Goal: Task Accomplishment & Management: Manage account settings

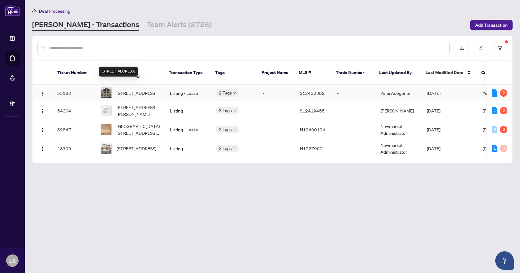
click at [142, 89] on span "[STREET_ADDRESS]" at bounding box center [137, 92] width 40 height 7
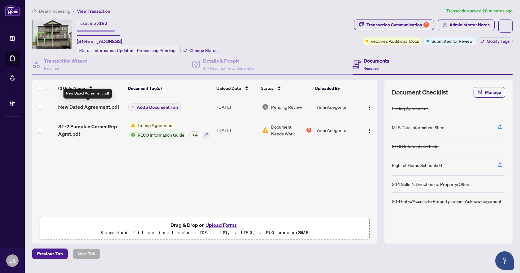
click at [112, 108] on span "New Dated Agreement.pdf" at bounding box center [88, 106] width 61 height 7
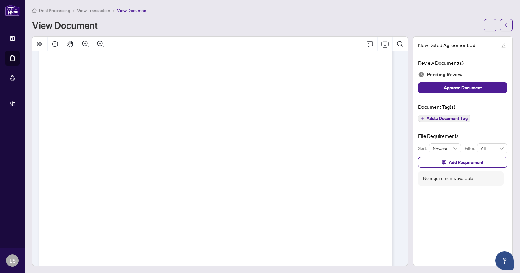
scroll to position [9335, 0]
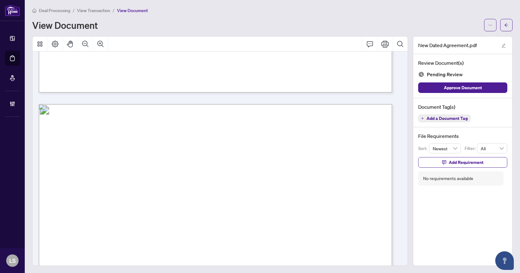
click at [429, 120] on span "Add a Document Tag" at bounding box center [447, 118] width 41 height 4
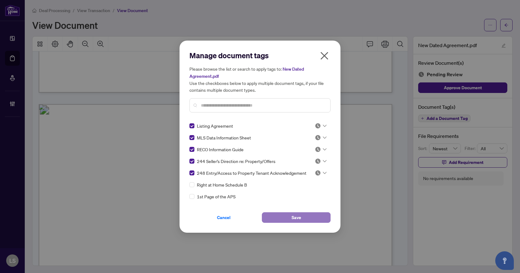
click at [286, 218] on button "Save" at bounding box center [296, 217] width 69 height 11
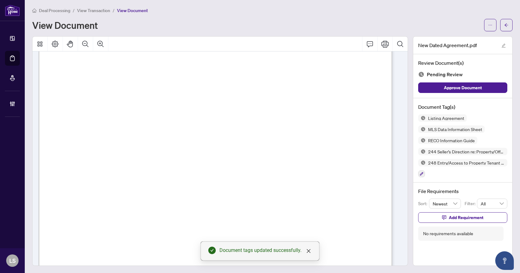
scroll to position [9861, 0]
click at [420, 175] on icon "button" at bounding box center [422, 174] width 4 height 4
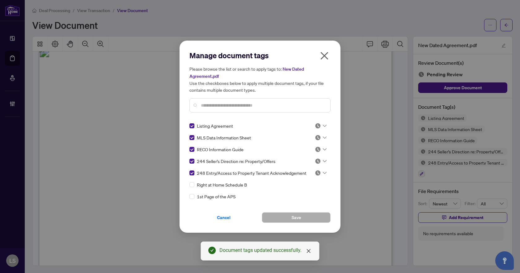
click at [235, 103] on input "text" at bounding box center [263, 105] width 124 height 7
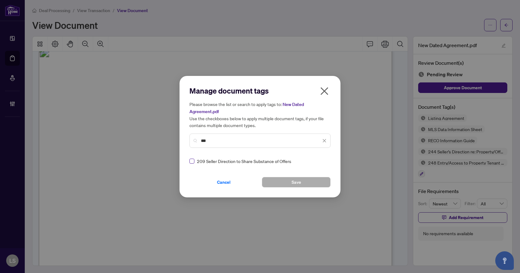
type input "***"
drag, startPoint x: 209, startPoint y: 141, endPoint x: 188, endPoint y: 142, distance: 21.4
click at [188, 142] on div "Manage document tags Please browse the list or search to apply tags to: New Dat…" at bounding box center [260, 136] width 161 height 121
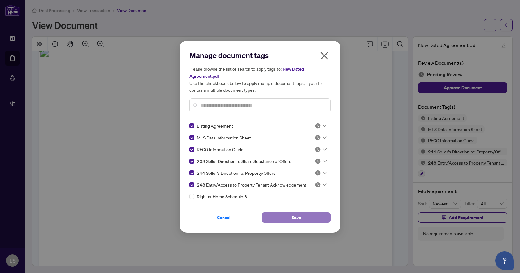
click at [295, 215] on span "Save" at bounding box center [297, 217] width 10 height 10
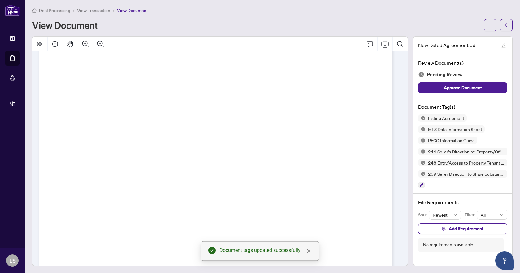
scroll to position [8035, 0]
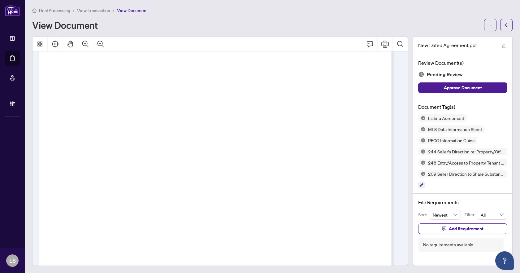
click at [420, 185] on icon "button" at bounding box center [422, 185] width 4 height 4
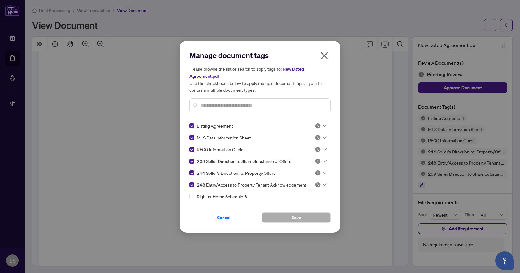
click at [211, 105] on input "text" at bounding box center [263, 105] width 124 height 7
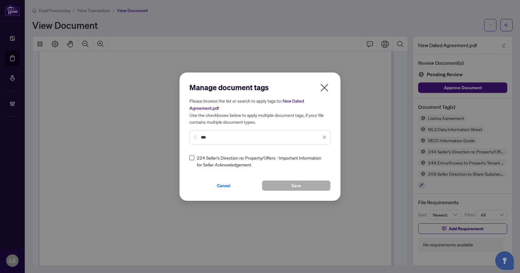
type input "***"
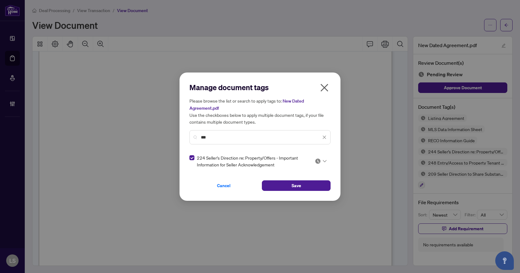
drag, startPoint x: 213, startPoint y: 137, endPoint x: 180, endPoint y: 135, distance: 33.2
click at [180, 135] on div "Manage document tags Please browse the list or search to apply tags to: New Dat…" at bounding box center [260, 136] width 161 height 128
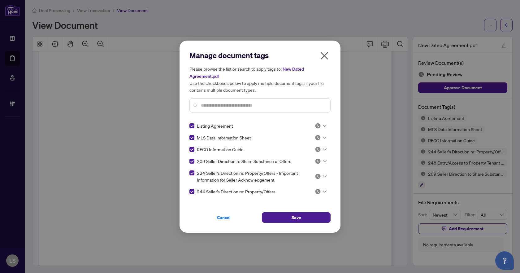
click at [323, 125] on icon at bounding box center [325, 125] width 4 height 2
click at [300, 158] on div "Approved" at bounding box center [300, 155] width 40 height 7
click at [323, 137] on icon at bounding box center [325, 137] width 4 height 2
click at [302, 166] on div "Approved" at bounding box center [300, 167] width 40 height 7
click at [323, 148] on icon at bounding box center [325, 149] width 4 height 2
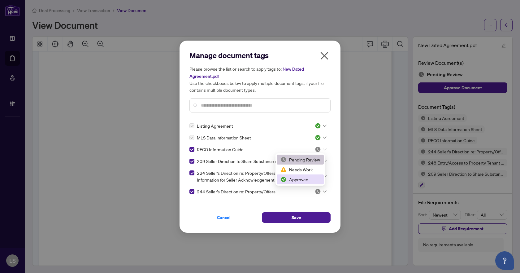
click at [295, 180] on div "Approved" at bounding box center [300, 179] width 40 height 7
click at [320, 158] on div at bounding box center [321, 161] width 12 height 6
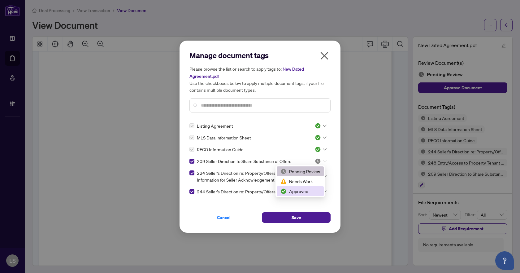
click at [297, 192] on div "Approved" at bounding box center [300, 191] width 40 height 7
click at [323, 177] on icon at bounding box center [325, 176] width 4 height 2
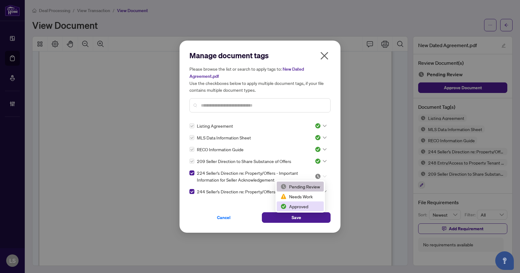
click at [299, 205] on div "Approved" at bounding box center [300, 206] width 40 height 7
click at [323, 191] on icon at bounding box center [325, 191] width 4 height 2
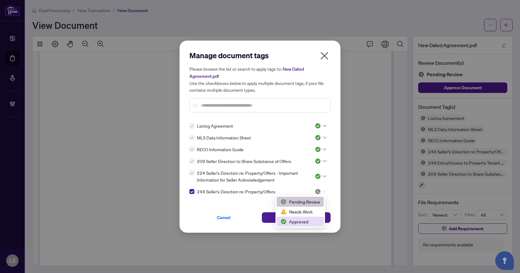
click at [299, 223] on div "Approved" at bounding box center [300, 221] width 40 height 7
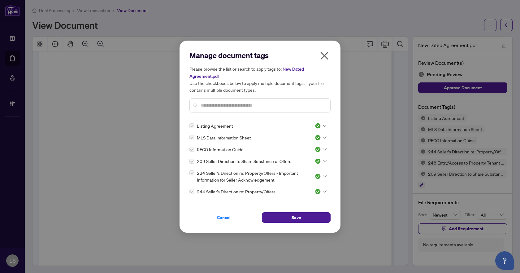
scroll to position [31, 0]
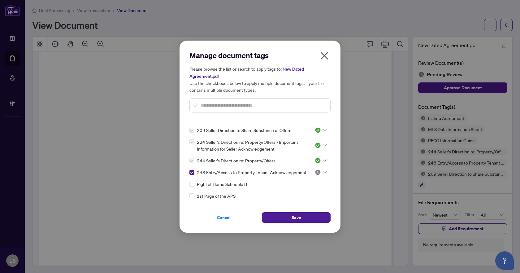
click at [323, 172] on icon at bounding box center [325, 172] width 4 height 2
click at [310, 203] on div "Approved" at bounding box center [300, 202] width 40 height 7
click at [308, 214] on button "Save" at bounding box center [296, 217] width 69 height 11
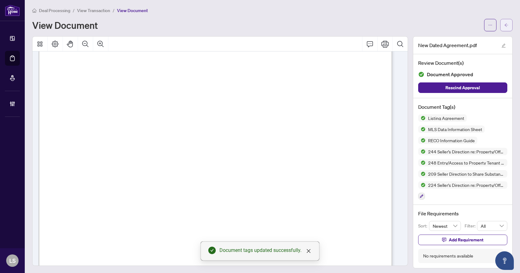
click at [505, 24] on button "button" at bounding box center [506, 25] width 12 height 12
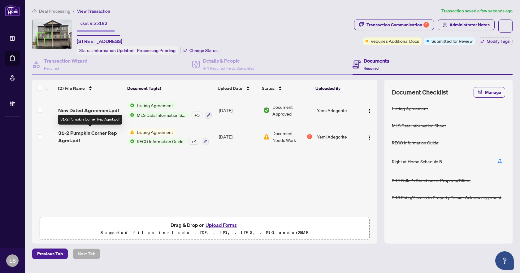
click at [84, 137] on span "31-2 Pumpkin Corner Rep Agmt.pdf" at bounding box center [90, 136] width 65 height 15
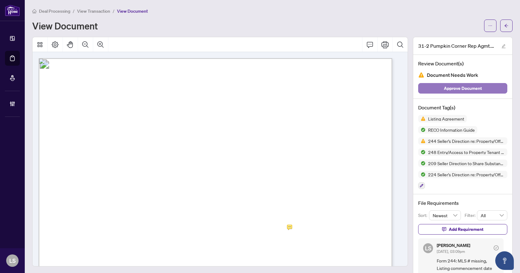
click at [468, 88] on span "Approve Document" at bounding box center [463, 88] width 38 height 10
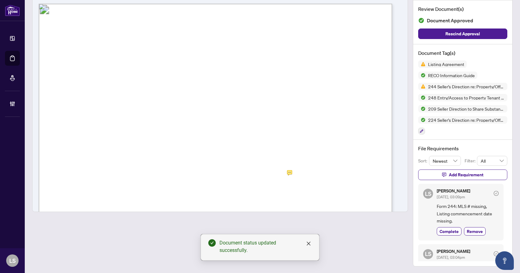
scroll to position [55, 0]
click at [453, 229] on span "Complete" at bounding box center [449, 230] width 19 height 7
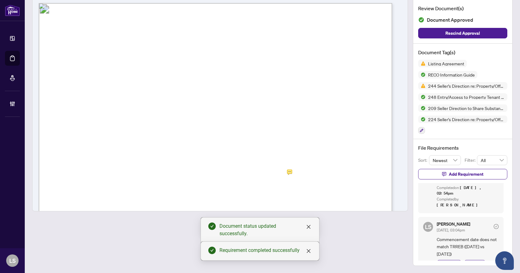
scroll to position [59, 0]
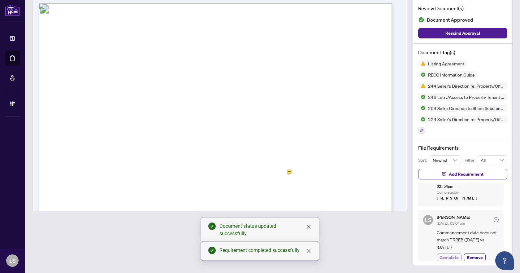
click at [446, 254] on span "Complete" at bounding box center [449, 257] width 19 height 7
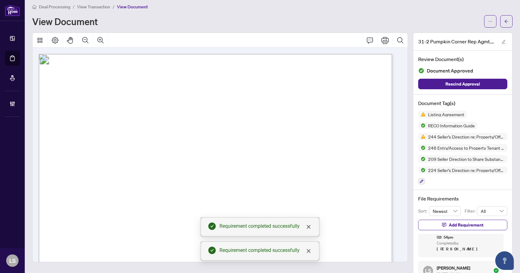
scroll to position [0, 0]
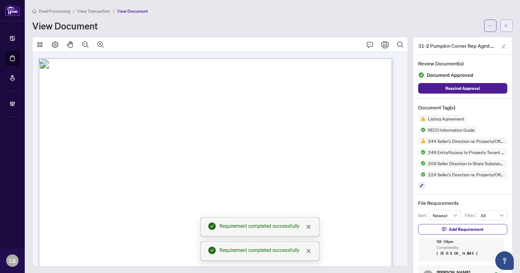
click at [504, 28] on icon "arrow-left" at bounding box center [506, 26] width 4 height 4
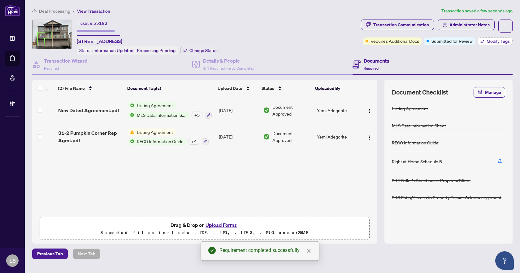
click at [502, 40] on span "Modify Tags" at bounding box center [498, 41] width 23 height 4
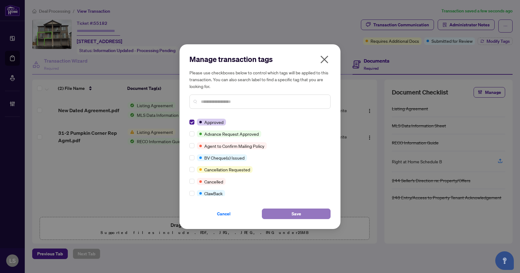
click at [291, 211] on button "Save" at bounding box center [296, 213] width 69 height 11
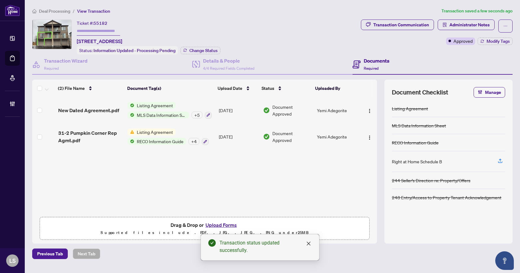
click at [59, 13] on span "Deal Processing" at bounding box center [54, 11] width 31 height 6
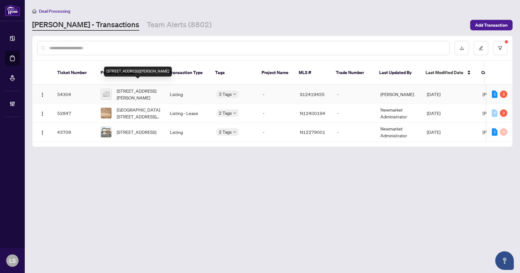
click at [145, 88] on span "[STREET_ADDRESS][PERSON_NAME]" at bounding box center [138, 94] width 43 height 14
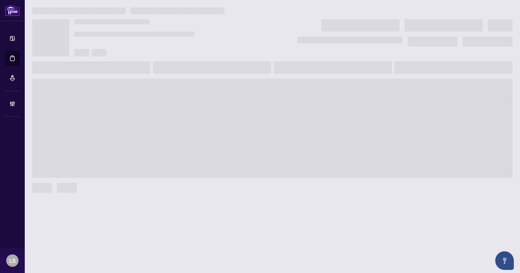
click at [145, 88] on span at bounding box center [272, 128] width 480 height 99
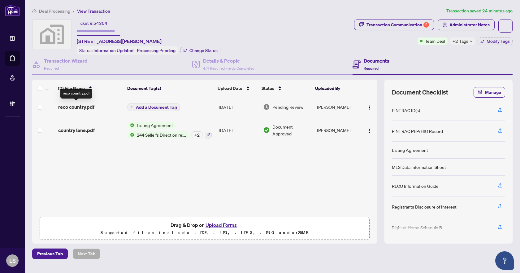
click at [86, 105] on span "reco country.pdf" at bounding box center [76, 106] width 36 height 7
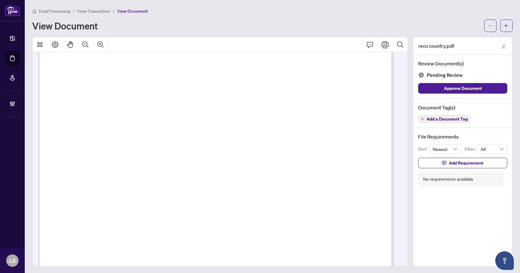
scroll to position [5792, 0]
click at [431, 119] on span "Add a Document Tag" at bounding box center [447, 119] width 41 height 4
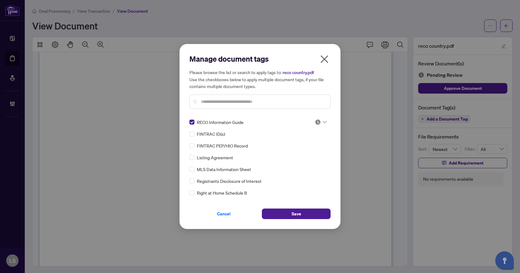
click at [315, 122] on img at bounding box center [318, 122] width 6 height 6
click at [298, 155] on div "Approved" at bounding box center [300, 152] width 40 height 7
click at [293, 214] on span "Save" at bounding box center [297, 214] width 10 height 10
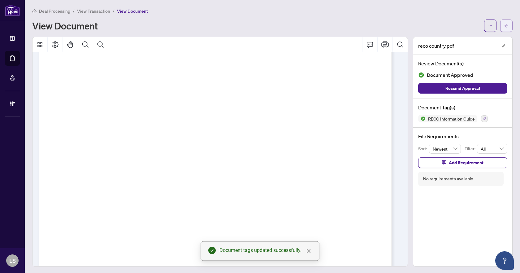
click at [500, 24] on button "button" at bounding box center [506, 26] width 12 height 12
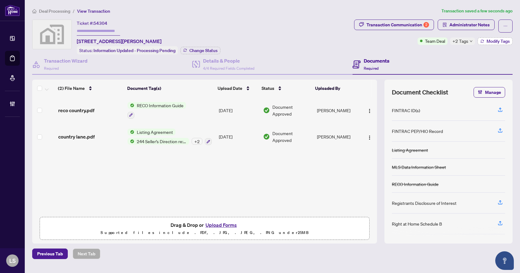
click at [489, 39] on span "Modify Tags" at bounding box center [498, 41] width 23 height 4
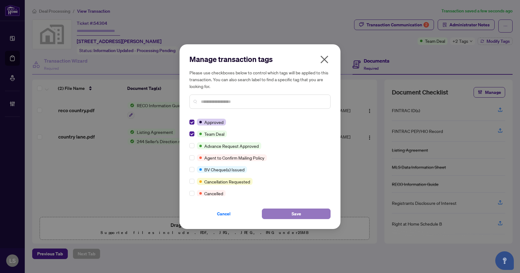
click at [304, 211] on button "Save" at bounding box center [296, 213] width 69 height 11
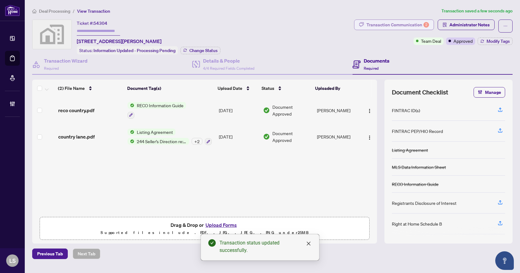
click at [402, 25] on div "Transaction Communication 2" at bounding box center [398, 25] width 63 height 10
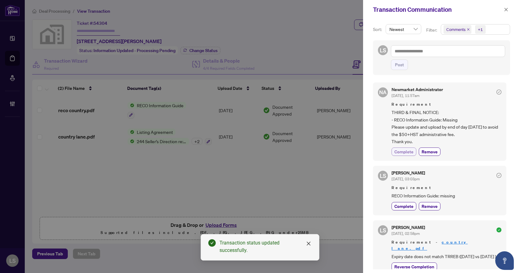
click at [406, 155] on span "Complete" at bounding box center [403, 151] width 19 height 7
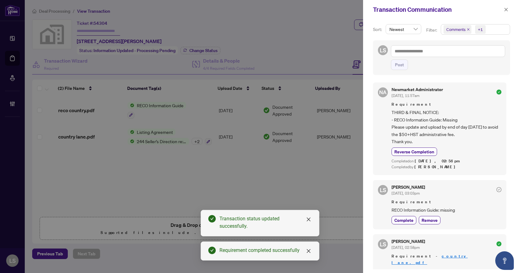
scroll to position [31, 0]
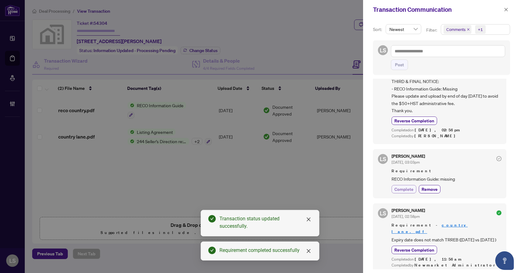
click at [406, 192] on span "Complete" at bounding box center [403, 189] width 19 height 7
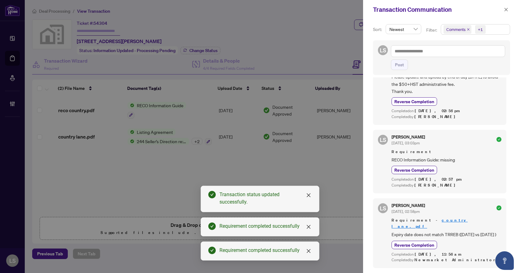
scroll to position [0, 0]
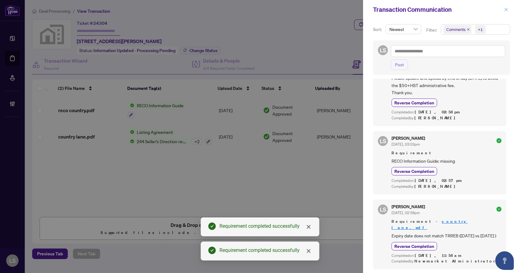
click at [506, 12] on icon "close" at bounding box center [506, 9] width 4 height 4
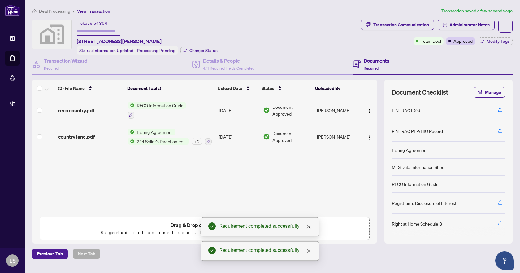
click at [50, 11] on span "Deal Processing" at bounding box center [54, 11] width 31 height 6
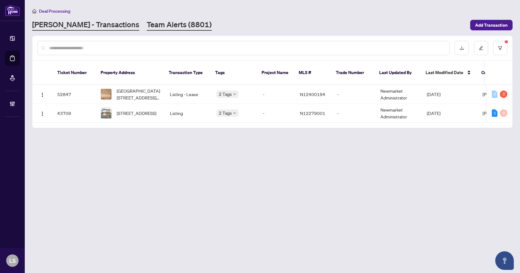
click at [148, 27] on link "Team Alerts (8801)" at bounding box center [179, 25] width 65 height 11
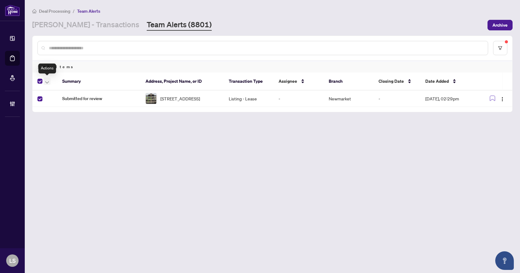
click at [49, 82] on button "button" at bounding box center [47, 80] width 7 height 7
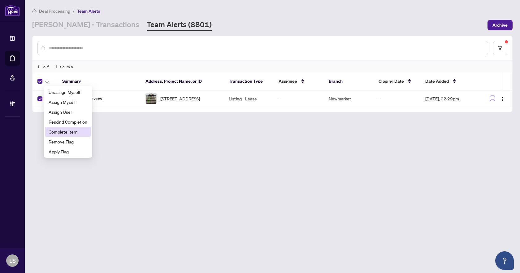
click at [65, 133] on span "Complete Item" at bounding box center [68, 131] width 39 height 7
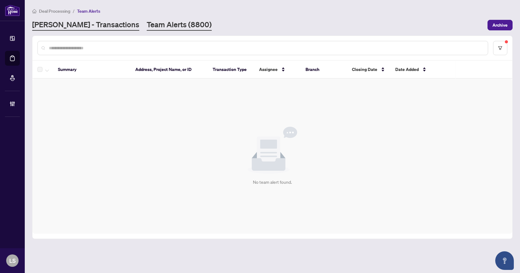
click at [78, 27] on link "[PERSON_NAME] - Transactions" at bounding box center [85, 25] width 107 height 11
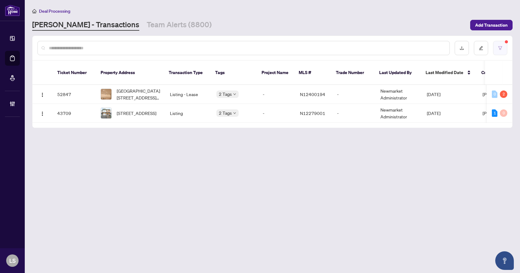
click at [500, 50] on button "button" at bounding box center [500, 48] width 14 height 14
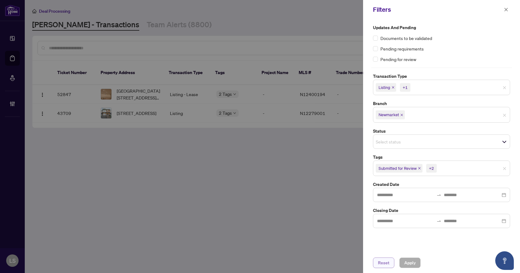
click at [380, 265] on span "Reset" at bounding box center [383, 263] width 11 height 10
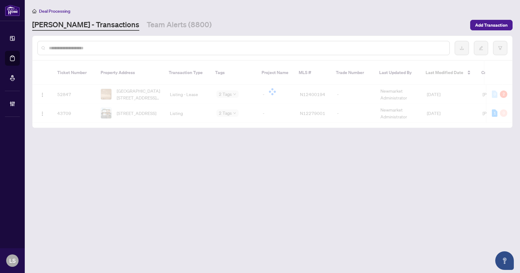
click at [145, 48] on div at bounding box center [260, 136] width 520 height 273
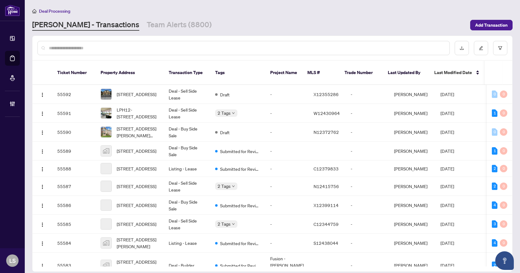
click at [145, 48] on input "text" at bounding box center [247, 48] width 396 height 7
click at [501, 46] on icon "filter" at bounding box center [500, 47] width 4 height 3
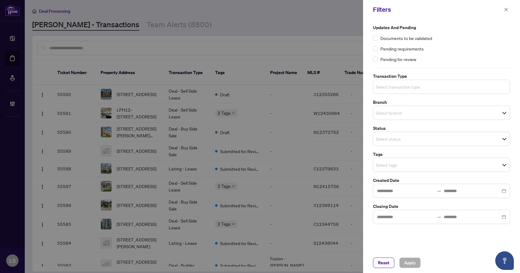
click at [410, 87] on input "search" at bounding box center [397, 86] width 43 height 7
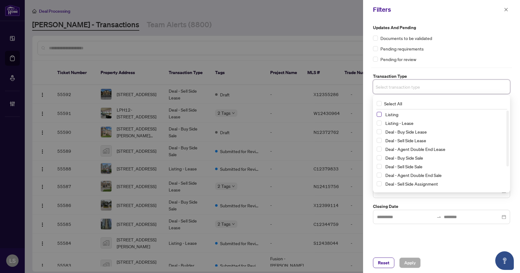
click at [379, 113] on span "Select Listing" at bounding box center [379, 114] width 5 height 5
click at [378, 122] on span "Select Listing - Lease" at bounding box center [379, 124] width 5 height 5
click at [449, 55] on div "Updates and Pending Documents to be validated Pending requirements Pending for …" at bounding box center [441, 43] width 137 height 38
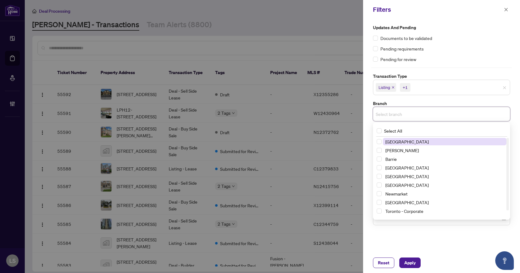
click at [386, 112] on input "search" at bounding box center [397, 113] width 43 height 7
click at [380, 194] on span "Select Newmarket" at bounding box center [379, 193] width 5 height 5
click at [461, 40] on div "Documents to be validated" at bounding box center [441, 38] width 137 height 7
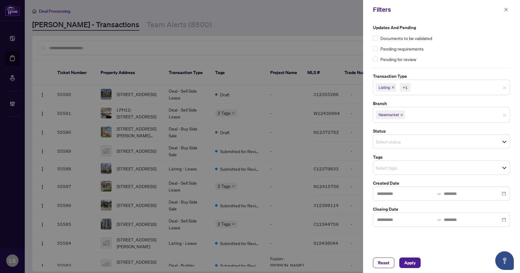
click at [384, 170] on input "search" at bounding box center [397, 167] width 43 height 7
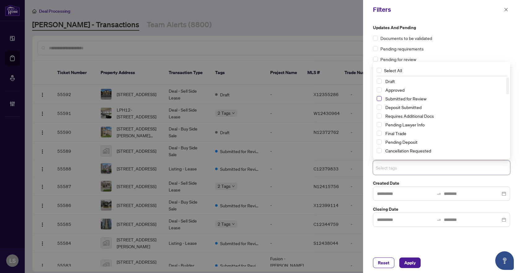
click at [379, 99] on span "Select Submitted for Review" at bounding box center [379, 98] width 5 height 5
click at [378, 150] on span "Select Cancellation Requested" at bounding box center [379, 150] width 5 height 5
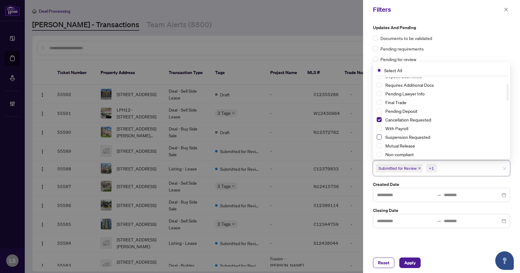
click at [379, 137] on span "Select Suspension Requested" at bounding box center [379, 136] width 5 height 5
click at [409, 260] on span "Apply" at bounding box center [409, 263] width 11 height 10
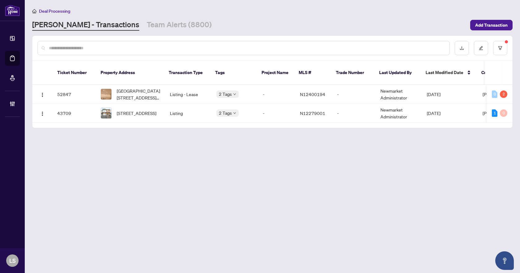
click at [279, 206] on main "Deal Processing [PERSON_NAME] - Transactions Team Alerts (8800) Add Transaction…" at bounding box center [272, 136] width 495 height 273
click at [502, 49] on icon "filter" at bounding box center [500, 48] width 4 height 4
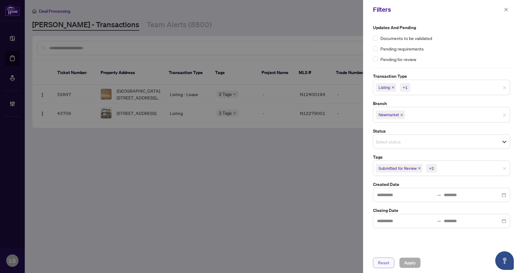
click at [387, 264] on span "Reset" at bounding box center [383, 263] width 11 height 10
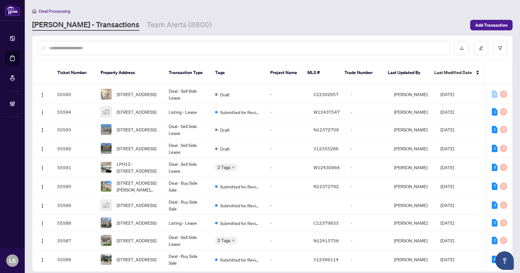
click at [74, 49] on input "text" at bounding box center [247, 48] width 396 height 7
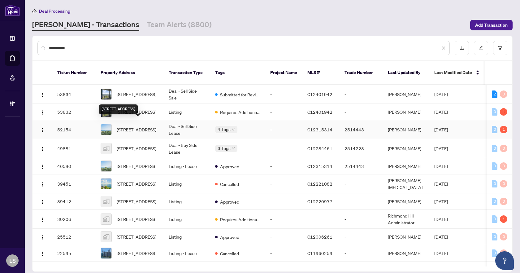
type input "**********"
click at [135, 126] on span "[STREET_ADDRESS]" at bounding box center [137, 129] width 40 height 7
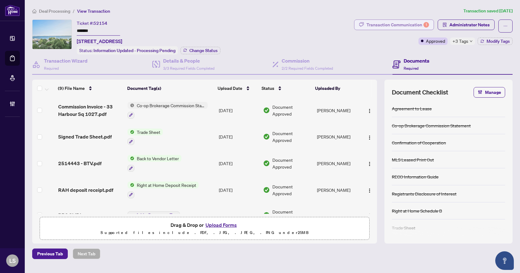
click at [401, 24] on div "Transaction Communication 1" at bounding box center [398, 25] width 63 height 10
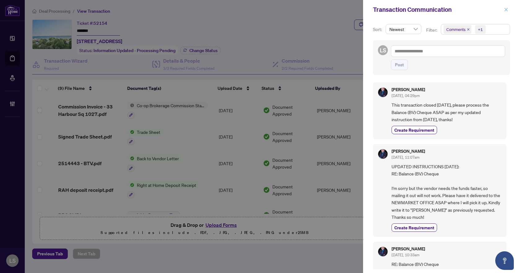
click at [506, 9] on icon "close" at bounding box center [506, 9] width 4 height 4
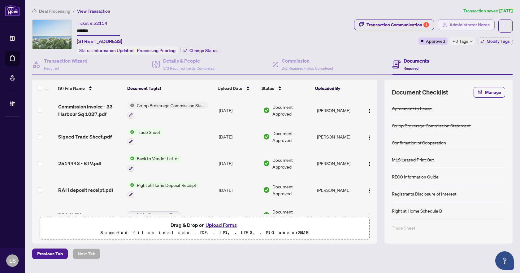
click at [467, 24] on span "Administrator Notes" at bounding box center [470, 25] width 40 height 10
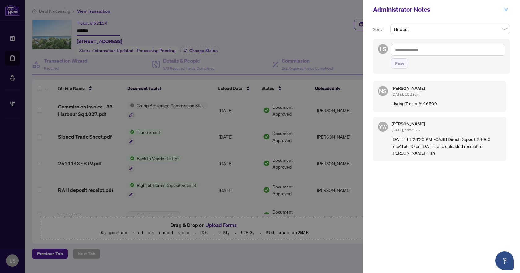
click at [507, 10] on icon "close" at bounding box center [506, 9] width 4 height 4
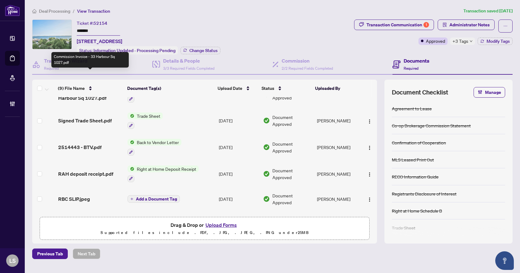
scroll to position [31, 0]
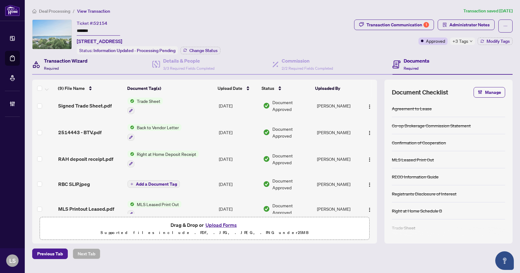
click at [69, 67] on div "Transaction Wizard Required" at bounding box center [66, 64] width 44 height 15
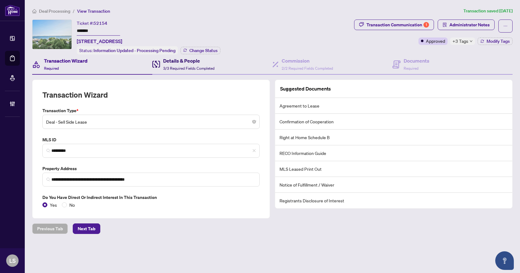
click at [198, 63] on h4 "Details & People" at bounding box center [188, 60] width 51 height 7
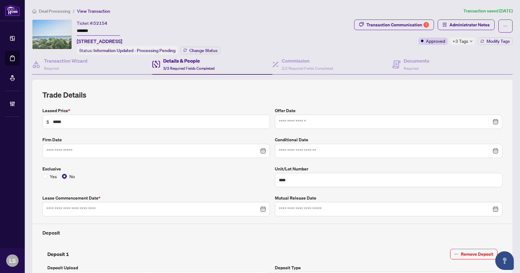
type input "**********"
click at [481, 23] on span "Administrator Notes" at bounding box center [470, 25] width 40 height 10
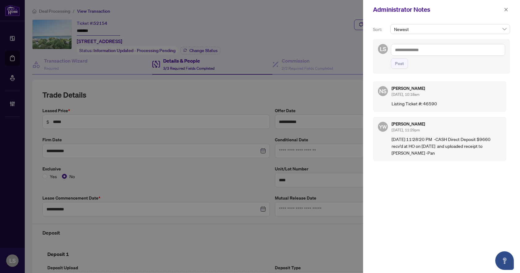
click at [412, 48] on textarea at bounding box center [448, 50] width 114 height 12
click at [502, 8] on button "button" at bounding box center [506, 9] width 8 height 7
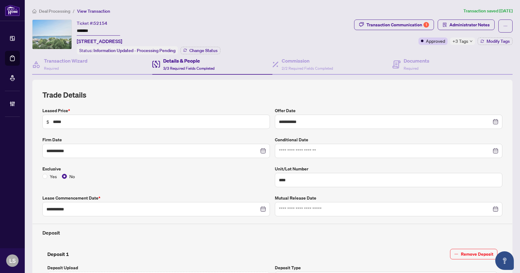
click at [470, 40] on icon "down" at bounding box center [471, 41] width 3 height 3
click at [370, 44] on div "Transaction Communication 1 Administrator Notes Approved +3 Tags Modify Tags" at bounding box center [433, 32] width 159 height 25
click at [491, 40] on span "Modify Tags" at bounding box center [498, 41] width 23 height 4
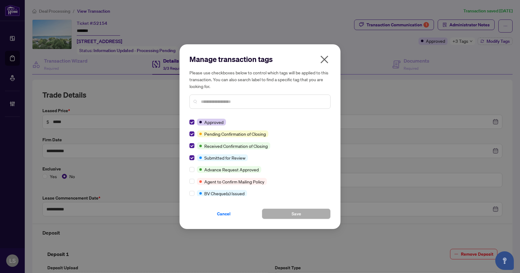
click at [324, 55] on icon "close" at bounding box center [324, 59] width 10 height 10
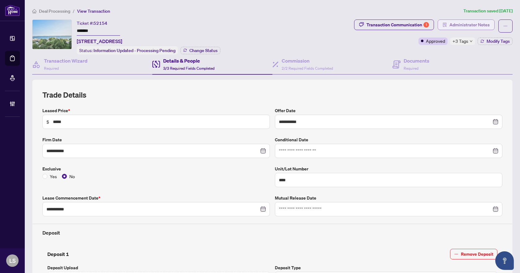
click at [466, 24] on span "Administrator Notes" at bounding box center [470, 25] width 40 height 10
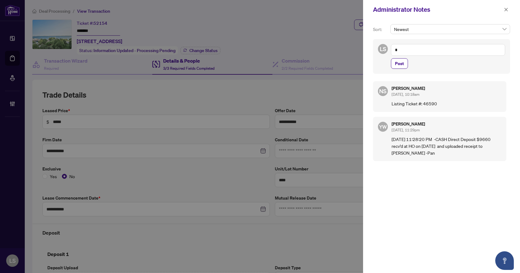
click at [402, 49] on textarea "*" at bounding box center [448, 50] width 114 height 12
click at [427, 76] on span "Deals North" at bounding box center [420, 75] width 22 height 6
type textarea "**********"
click at [402, 64] on span "Post" at bounding box center [399, 64] width 9 height 10
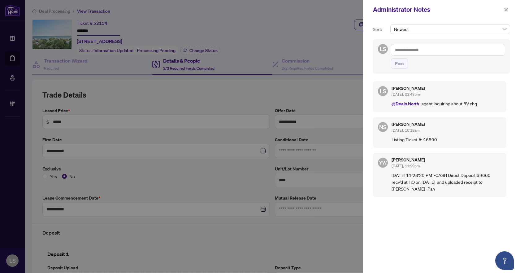
click at [410, 47] on textarea at bounding box center [448, 50] width 114 height 12
click at [451, 57] on b "Accountin" at bounding box center [461, 54] width 20 height 6
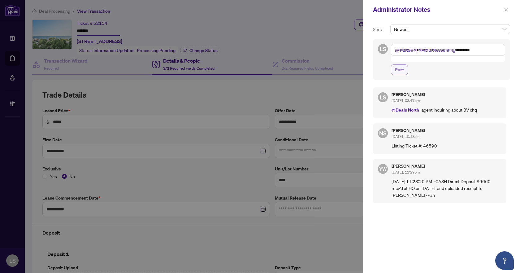
type textarea "**********"
click at [401, 65] on span "Post" at bounding box center [399, 70] width 9 height 10
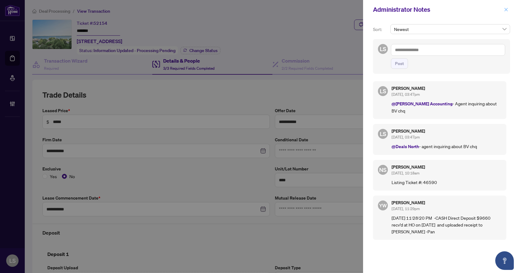
click at [506, 10] on icon "close" at bounding box center [506, 9] width 3 height 3
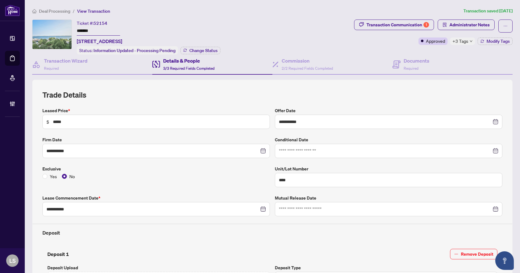
click at [53, 11] on span "Deal Processing" at bounding box center [54, 11] width 31 height 6
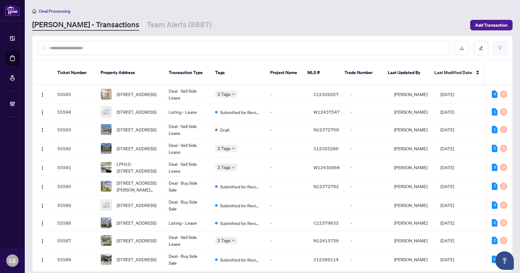
click at [496, 47] on button "button" at bounding box center [500, 48] width 14 height 14
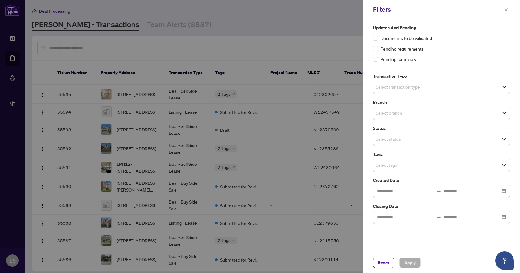
click at [415, 89] on input "search" at bounding box center [397, 86] width 43 height 7
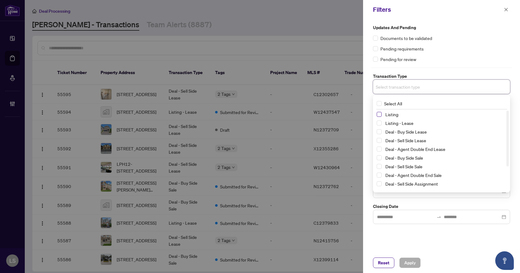
click at [378, 115] on span "Select Listing" at bounding box center [379, 114] width 5 height 5
click at [379, 124] on span "Select Listing - Lease" at bounding box center [379, 124] width 5 height 5
click at [455, 52] on div "Pending requirements" at bounding box center [441, 48] width 137 height 7
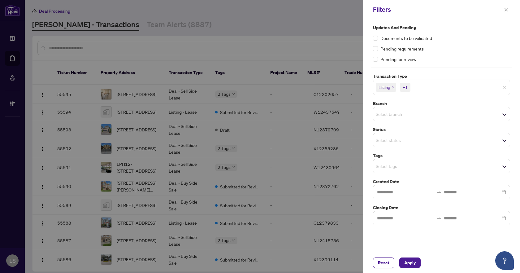
click at [401, 115] on input "search" at bounding box center [397, 113] width 43 height 7
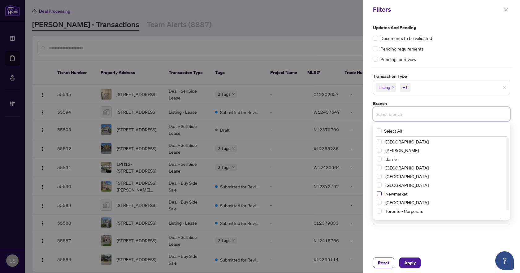
click at [377, 194] on span "Select Newmarket" at bounding box center [379, 193] width 5 height 5
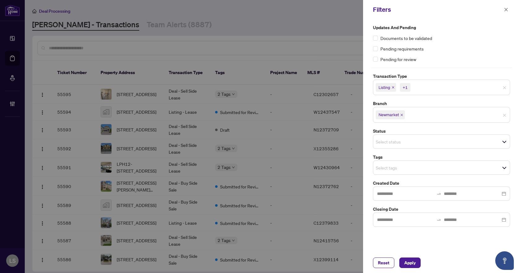
click at [449, 53] on div "Updates and Pending Documents to be validated Pending requirements Pending for …" at bounding box center [441, 43] width 137 height 38
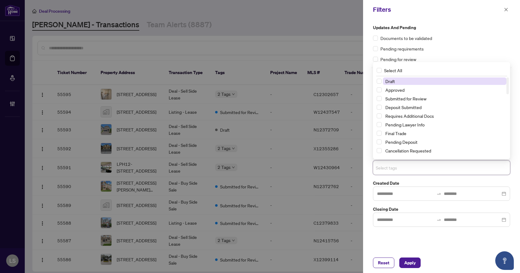
click at [399, 171] on input "search" at bounding box center [397, 167] width 43 height 7
click at [380, 99] on span "Select Submitted for Review" at bounding box center [379, 98] width 5 height 5
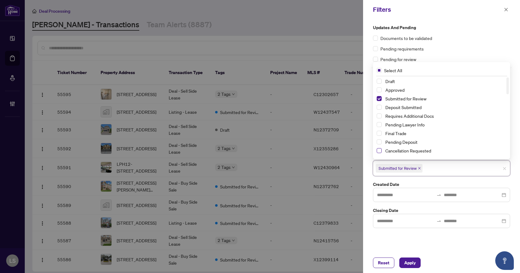
click at [380, 152] on span "Select Cancellation Requested" at bounding box center [379, 150] width 5 height 5
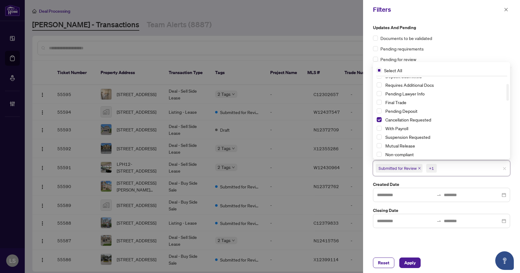
click at [376, 137] on div "Deposit Submitted Requires Additional Docs Pending Lawyer Info Final Trade Pend…" at bounding box center [441, 119] width 135 height 95
click at [379, 138] on span "Select Suspension Requested" at bounding box center [379, 136] width 5 height 5
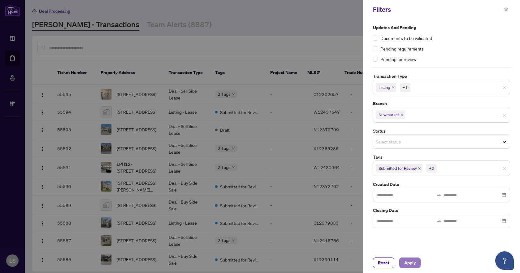
click at [411, 262] on span "Apply" at bounding box center [409, 263] width 11 height 10
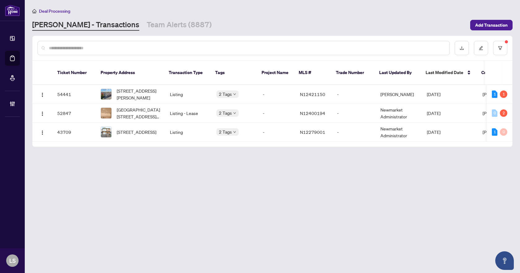
click at [287, 222] on main "Deal Processing [PERSON_NAME] - Transactions Team Alerts (8887) Add Transaction…" at bounding box center [272, 136] width 495 height 273
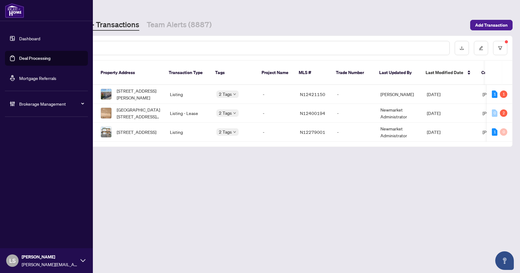
click at [53, 104] on span "Brokerage Management" at bounding box center [51, 103] width 64 height 7
click at [44, 151] on link "Manage Agents" at bounding box center [28, 149] width 31 height 6
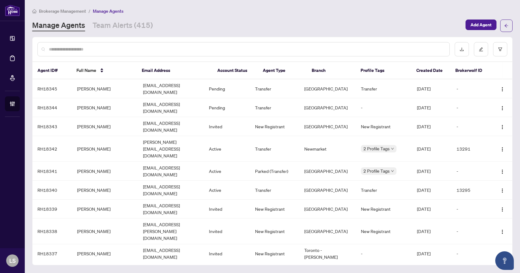
click at [143, 39] on div at bounding box center [273, 49] width 480 height 24
click at [141, 50] on input "text" at bounding box center [247, 49] width 396 height 7
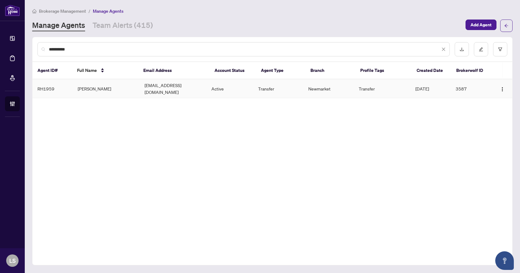
type input "**********"
click at [104, 86] on td "[PERSON_NAME]" at bounding box center [106, 88] width 67 height 19
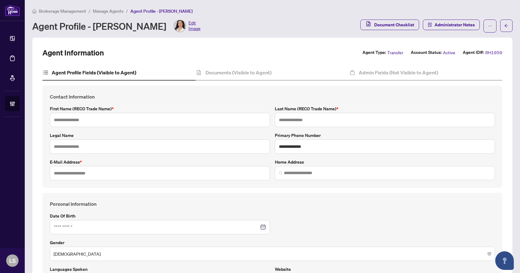
type input "******"
type input "**********"
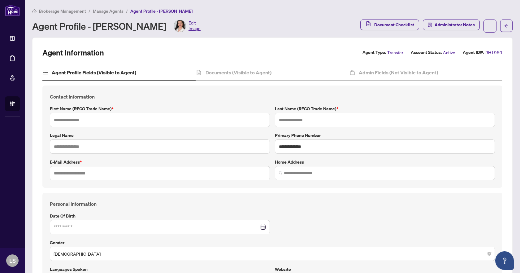
type input "**********"
type input "*********"
type input "**********"
type input "******"
type input "**********"
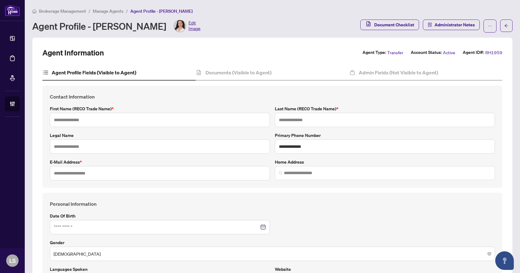
type input "*"
type input "******"
type input "*"
type input "*******"
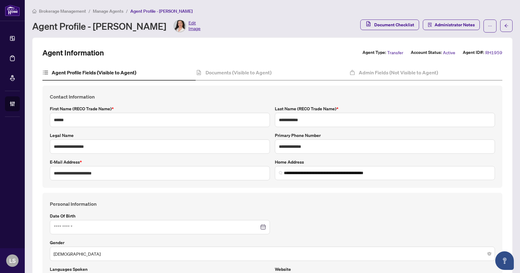
type input "**********"
type input "****"
type input "**********"
click at [257, 72] on h4 "Documents (Visible to Agent)" at bounding box center [239, 72] width 66 height 7
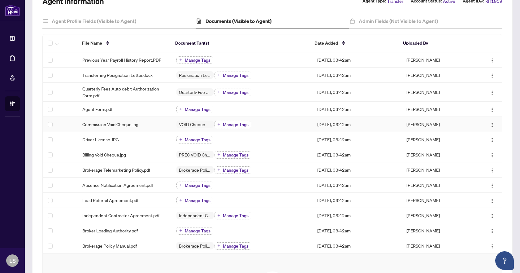
scroll to position [62, 0]
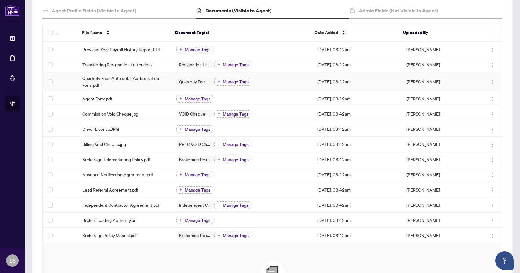
click at [125, 78] on span "Quarterly Fees Auto debit Authorization Form.pdf" at bounding box center [124, 82] width 84 height 14
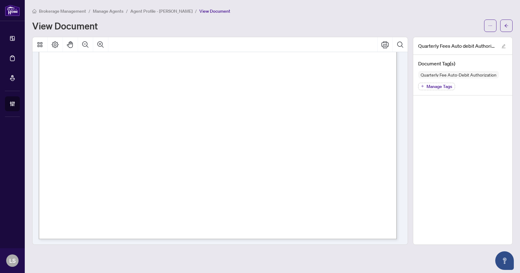
scroll to position [284, 0]
click at [505, 24] on icon "arrow-left" at bounding box center [506, 26] width 4 height 4
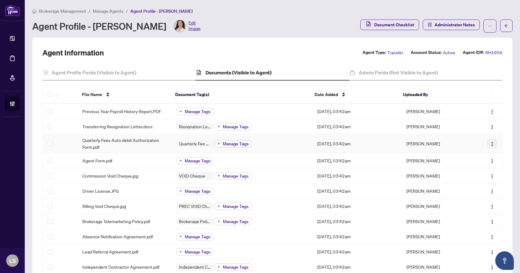
click at [490, 143] on img "button" at bounding box center [492, 143] width 5 height 5
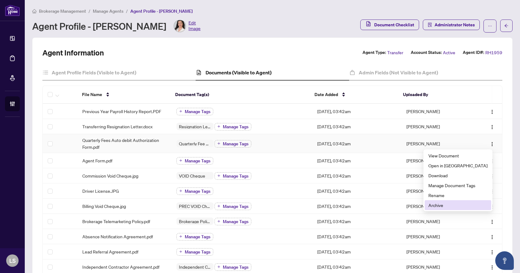
click at [454, 207] on span "Archive" at bounding box center [457, 205] width 59 height 7
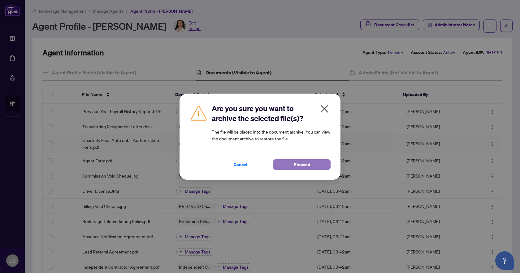
click at [290, 162] on button "Proceed" at bounding box center [302, 164] width 58 height 11
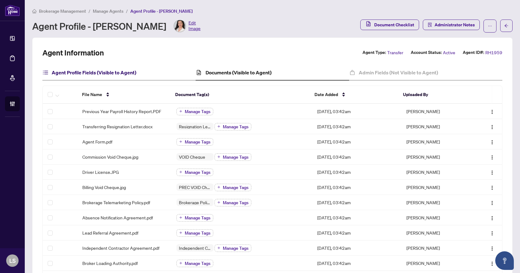
click at [96, 71] on h4 "Agent Profile Fields (Visible to Agent)" at bounding box center [94, 72] width 85 height 7
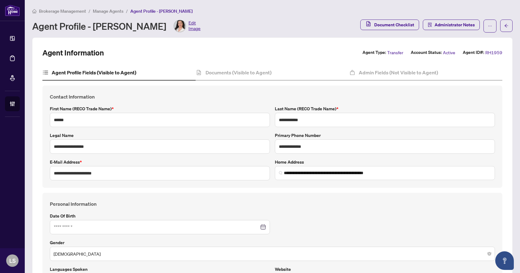
type input "**********"
type input "****"
type input "**********"
click at [384, 70] on h4 "Admin Fields (Not Visible to Agent)" at bounding box center [398, 72] width 79 height 7
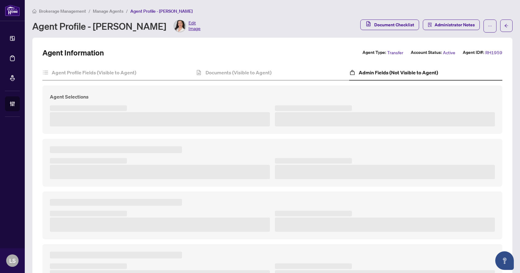
type textarea "**********"
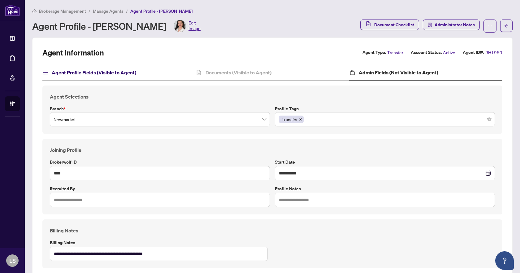
click at [90, 70] on h4 "Agent Profile Fields (Visible to Agent)" at bounding box center [94, 72] width 85 height 7
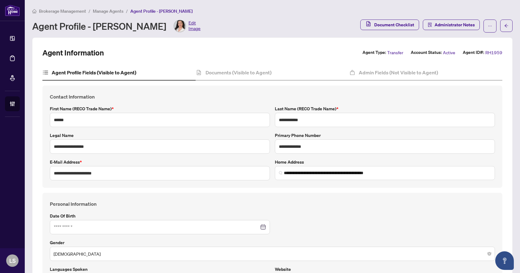
type input "**********"
type input "****"
type input "**********"
click at [63, 11] on span "Brokerage Management" at bounding box center [62, 11] width 47 height 6
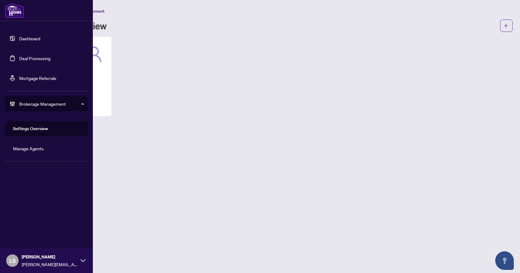
click at [34, 59] on link "Deal Processing" at bounding box center [34, 58] width 31 height 6
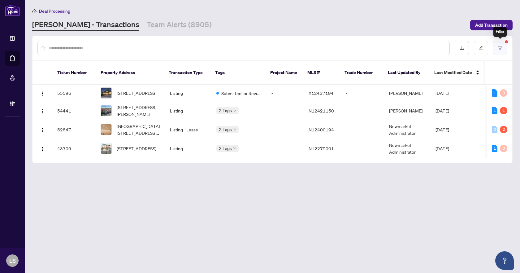
click at [503, 46] on button "button" at bounding box center [500, 48] width 14 height 14
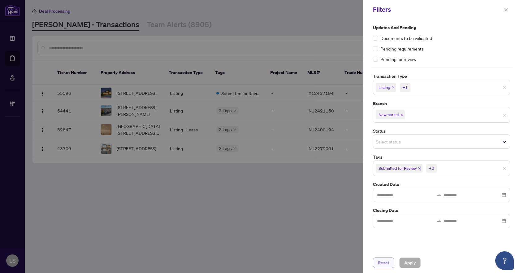
click at [382, 265] on span "Reset" at bounding box center [383, 263] width 11 height 10
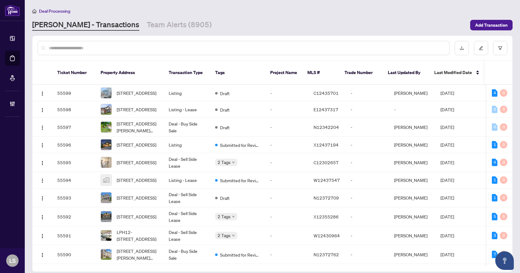
click at [50, 45] on input "text" at bounding box center [247, 48] width 396 height 7
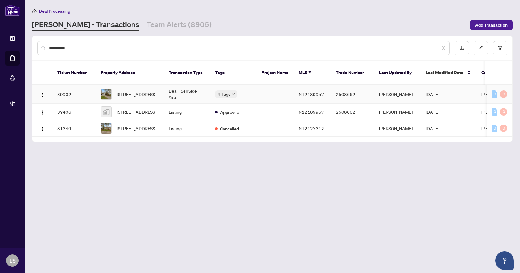
type input "**********"
click at [132, 91] on span "[STREET_ADDRESS]" at bounding box center [137, 94] width 40 height 7
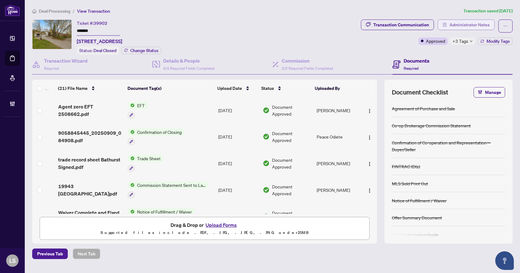
click at [454, 23] on span "Administrator Notes" at bounding box center [470, 25] width 40 height 10
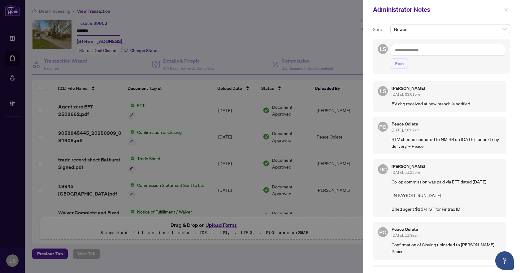
click at [504, 10] on button "button" at bounding box center [506, 9] width 8 height 7
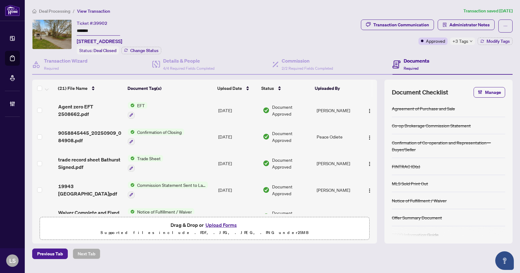
click at [41, 10] on span "Deal Processing" at bounding box center [54, 11] width 31 height 6
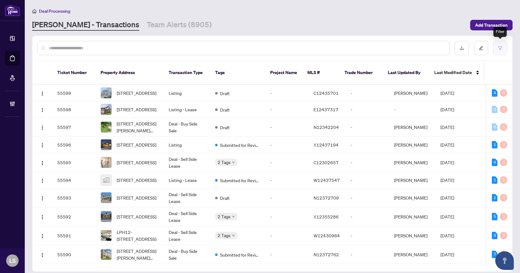
click at [494, 46] on button "button" at bounding box center [500, 48] width 14 height 14
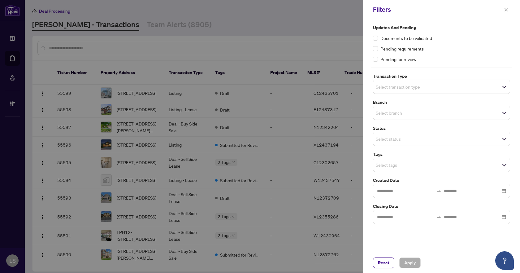
click at [426, 91] on div "Select transaction type" at bounding box center [441, 87] width 137 height 14
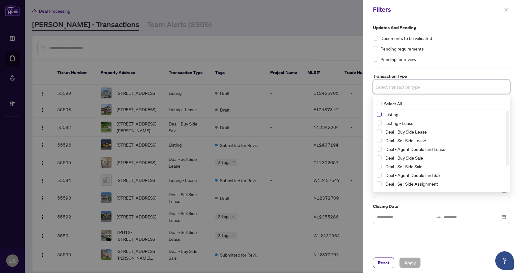
click at [380, 114] on span "Select Listing" at bounding box center [379, 114] width 5 height 5
click at [380, 124] on span "Select Listing - Lease" at bounding box center [379, 124] width 5 height 5
click at [452, 60] on div "Pending for review" at bounding box center [441, 59] width 137 height 7
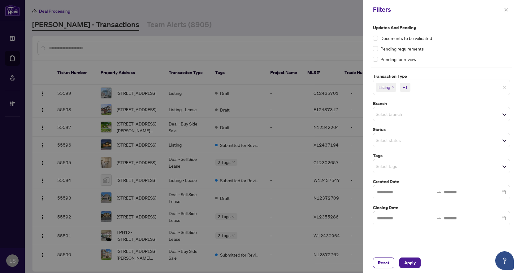
click at [397, 112] on input "search" at bounding box center [397, 113] width 43 height 7
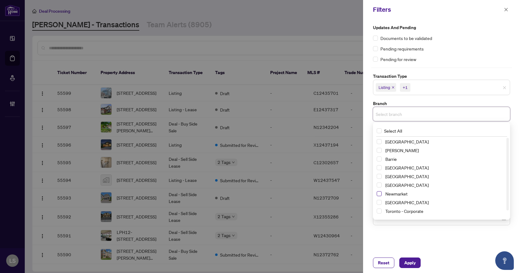
click at [380, 194] on span "Select Newmarket" at bounding box center [379, 193] width 5 height 5
click at [437, 66] on div "Updates and Pending Documents to be validated Pending requirements Pending for …" at bounding box center [441, 125] width 141 height 202
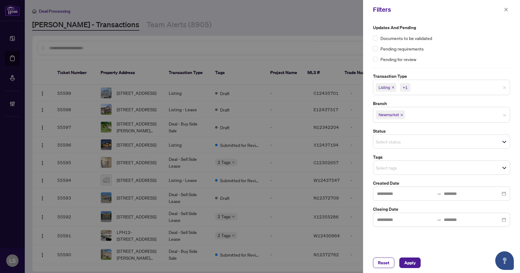
click at [388, 167] on input "search" at bounding box center [397, 167] width 43 height 7
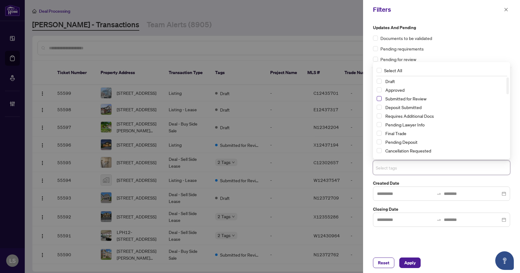
click at [377, 98] on span "Select Submitted for Review" at bounding box center [379, 98] width 5 height 5
click at [379, 149] on span "Select Cancellation Requested" at bounding box center [379, 150] width 5 height 5
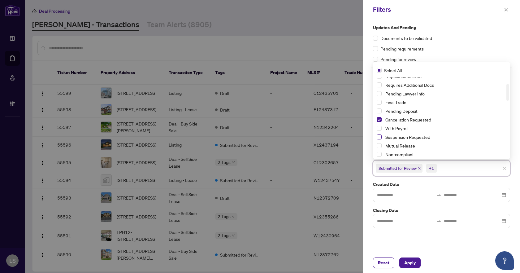
click at [379, 136] on span "Select Suspension Requested" at bounding box center [379, 136] width 5 height 5
click at [411, 261] on span "Apply" at bounding box center [409, 263] width 11 height 10
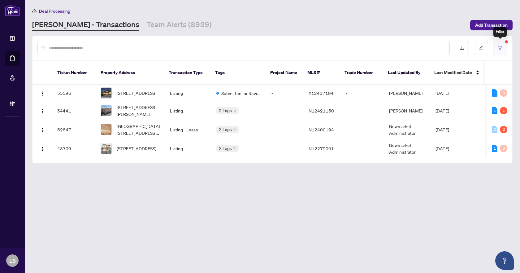
click at [503, 46] on button "button" at bounding box center [500, 48] width 14 height 14
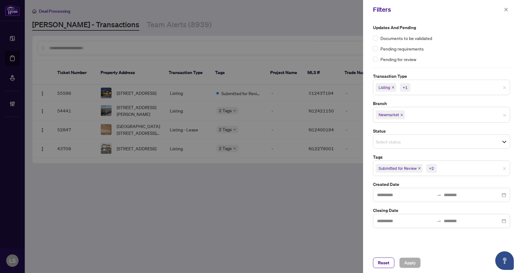
drag, startPoint x: 386, startPoint y: 262, endPoint x: 345, endPoint y: 232, distance: 50.6
click at [386, 262] on span "Reset" at bounding box center [383, 263] width 11 height 10
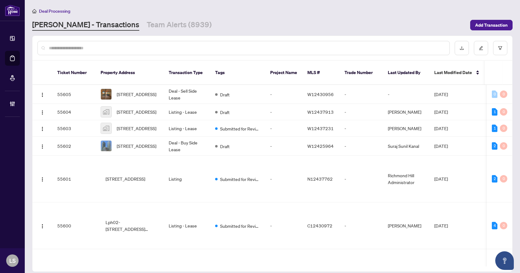
click at [66, 47] on input "text" at bounding box center [247, 48] width 396 height 7
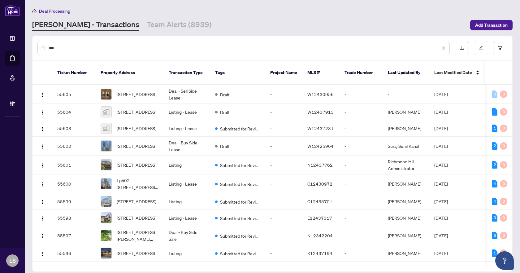
type input "***"
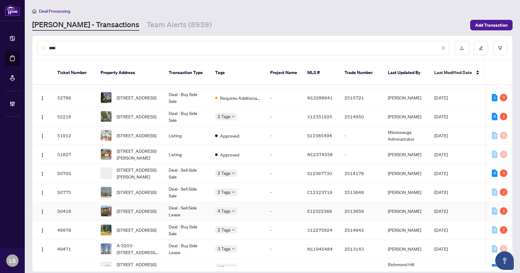
scroll to position [124, 0]
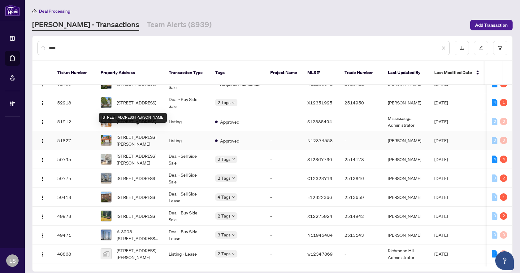
click at [132, 135] on span "173 Kersey Cres, Richmond Hill, Ontario L4C 8X7, Canada" at bounding box center [138, 140] width 42 height 14
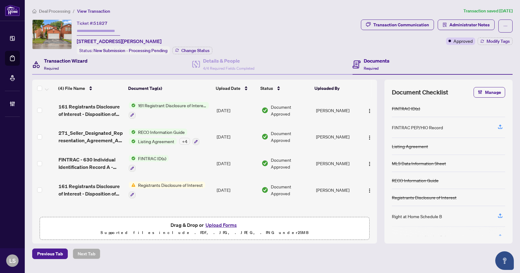
click at [63, 62] on h4 "Transaction Wizard" at bounding box center [66, 60] width 44 height 7
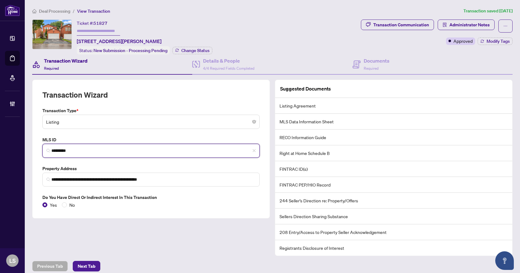
drag, startPoint x: 80, startPoint y: 149, endPoint x: 52, endPoint y: 149, distance: 28.5
click at [52, 149] on input "*********" at bounding box center [153, 150] width 204 height 7
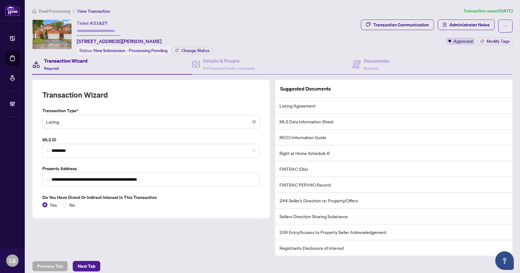
click at [53, 11] on span "Deal Processing" at bounding box center [54, 11] width 31 height 6
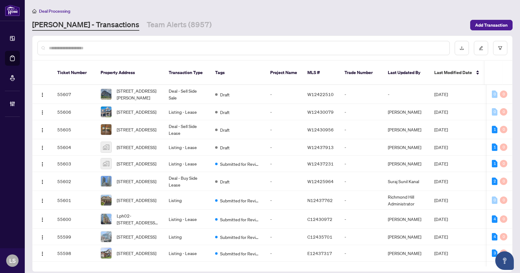
click at [262, 50] on input "text" at bounding box center [247, 48] width 396 height 7
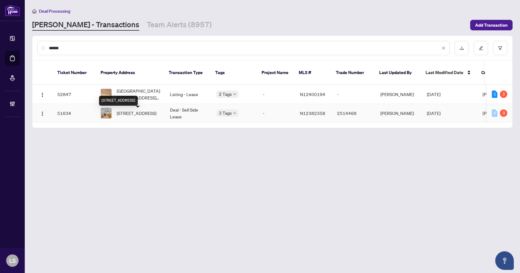
type input "******"
click at [144, 116] on span "27 Grovepark St, Richmond Hill, Ontario L4E 3L5, Canada" at bounding box center [137, 113] width 40 height 7
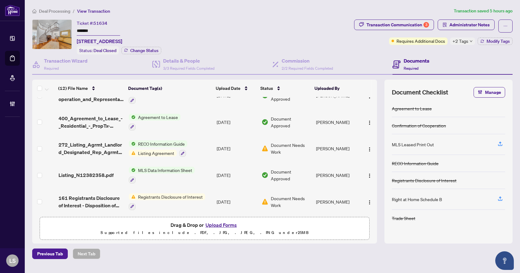
scroll to position [202, 0]
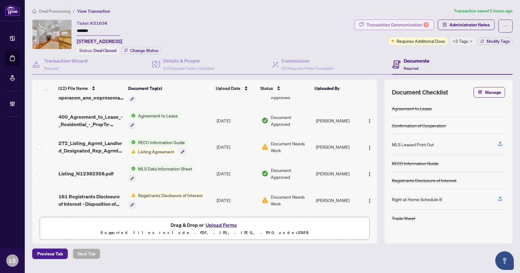
click at [394, 27] on div "Transaction Communication 3" at bounding box center [398, 25] width 63 height 10
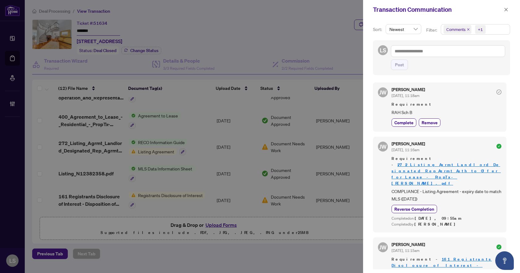
scroll to position [1114, 0]
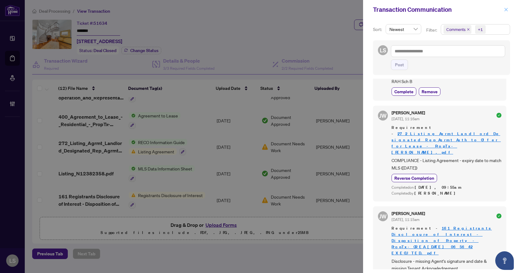
click at [508, 9] on button "button" at bounding box center [506, 9] width 8 height 7
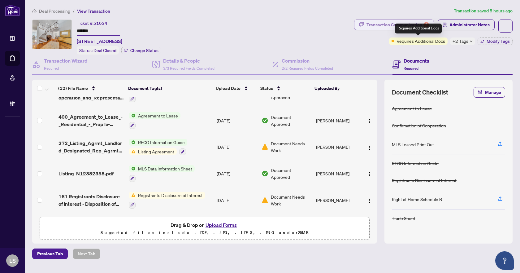
click at [389, 28] on div "Transaction Communication 3" at bounding box center [398, 25] width 63 height 10
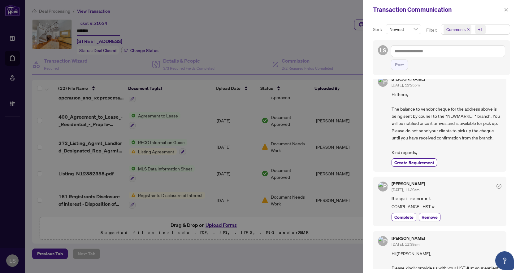
scroll to position [0, 0]
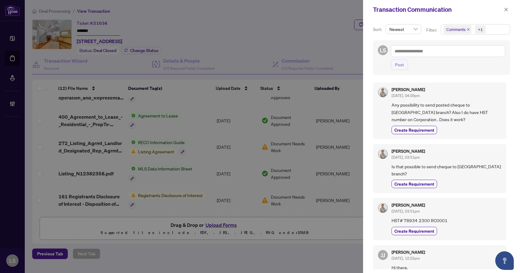
click at [489, 29] on span "Comments +1" at bounding box center [475, 29] width 69 height 10
click at [448, 54] on span "Select Comments" at bounding box center [447, 55] width 5 height 5
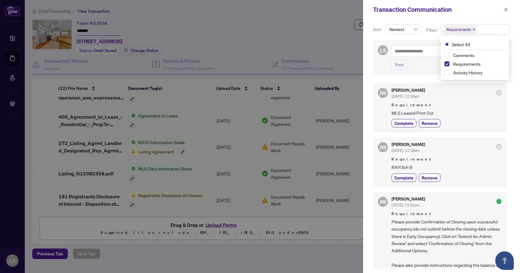
scroll to position [62, 0]
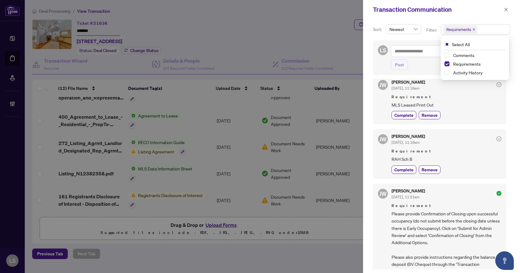
click at [510, 11] on div "Transaction Communication" at bounding box center [441, 9] width 157 height 19
click at [508, 8] on icon "close" at bounding box center [506, 9] width 4 height 4
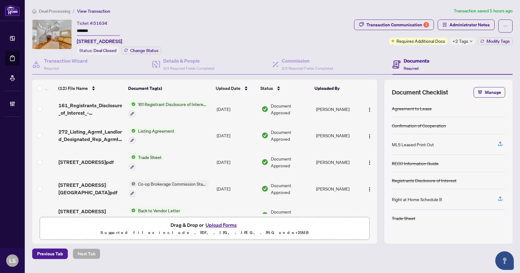
scroll to position [0, 0]
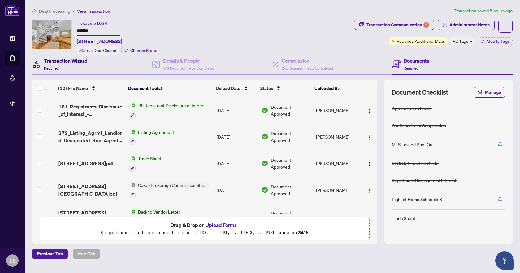
click at [78, 62] on h4 "Transaction Wizard" at bounding box center [66, 60] width 44 height 7
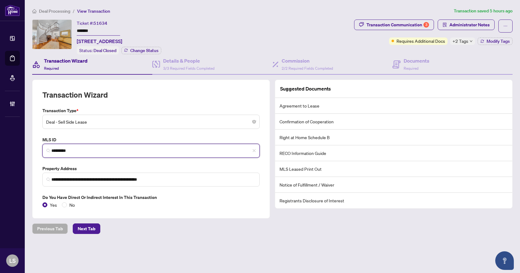
drag, startPoint x: 81, startPoint y: 150, endPoint x: 50, endPoint y: 149, distance: 30.7
click at [50, 149] on span "*********" at bounding box center [150, 151] width 217 height 14
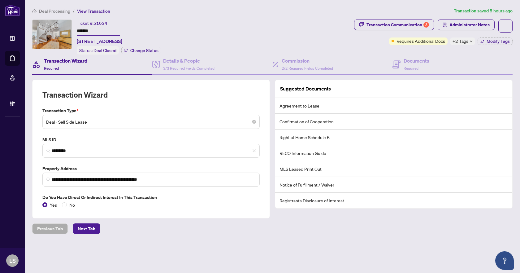
click at [60, 11] on span "Deal Processing" at bounding box center [54, 11] width 31 height 6
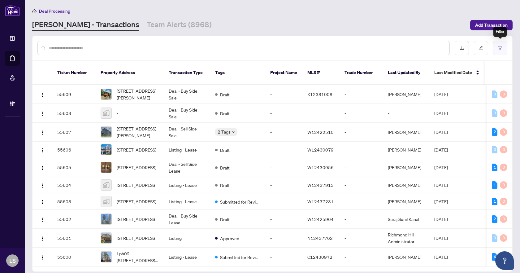
click at [498, 48] on icon "filter" at bounding box center [500, 48] width 4 height 4
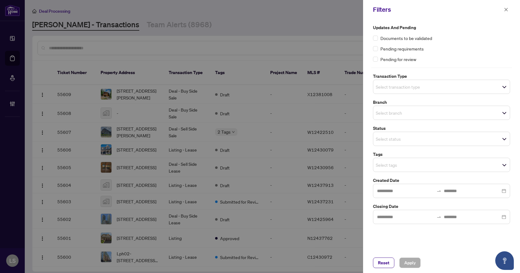
click at [402, 87] on input "search" at bounding box center [397, 86] width 43 height 7
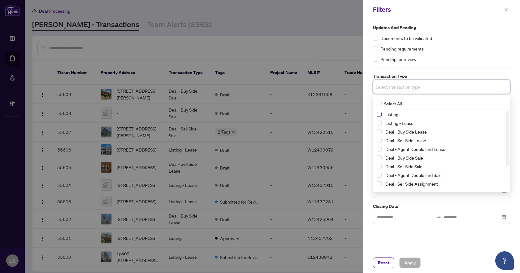
click at [379, 115] on span "Select Listing" at bounding box center [379, 114] width 5 height 5
click at [378, 122] on span "Select Listing - Lease" at bounding box center [379, 124] width 5 height 5
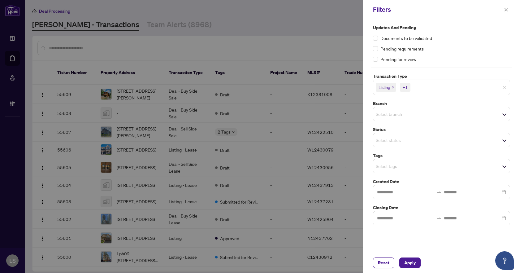
click at [458, 45] on div "Pending requirements" at bounding box center [441, 48] width 137 height 7
click at [398, 114] on input "search" at bounding box center [397, 113] width 43 height 7
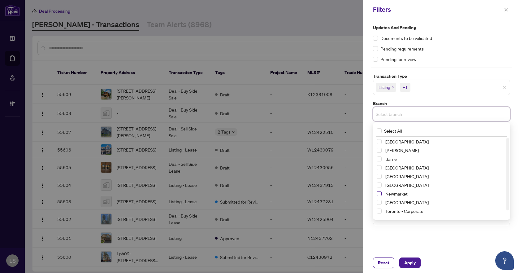
click at [378, 194] on span "Select Newmarket" at bounding box center [379, 193] width 5 height 5
click at [449, 46] on div "Pending requirements" at bounding box center [441, 48] width 137 height 7
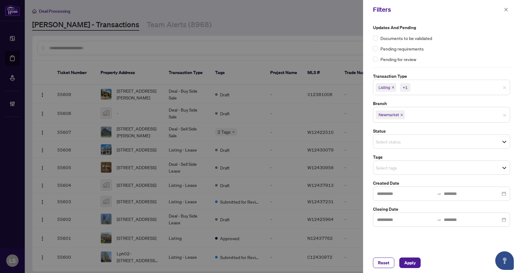
click at [386, 167] on input "search" at bounding box center [397, 167] width 43 height 7
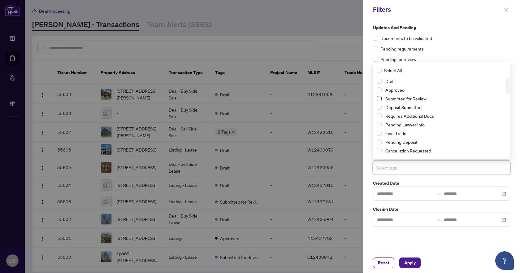
click at [380, 99] on span "Select Submitted for Review" at bounding box center [379, 98] width 5 height 5
click at [380, 151] on span "Select Cancellation Requested" at bounding box center [379, 150] width 5 height 5
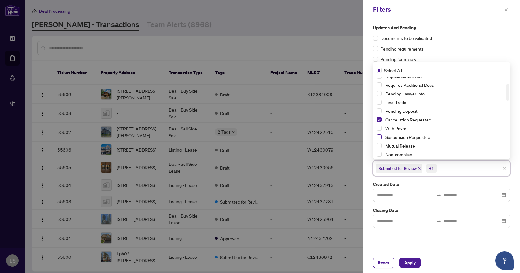
click at [380, 137] on span "Select Suspension Requested" at bounding box center [379, 136] width 5 height 5
click at [414, 262] on span "Apply" at bounding box center [409, 263] width 11 height 10
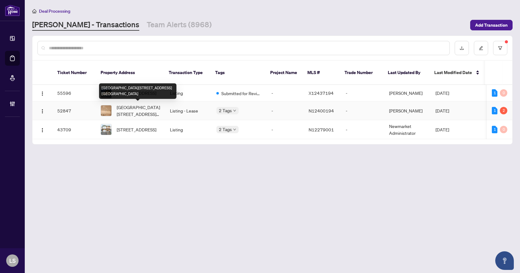
click at [128, 112] on span "[GEOGRAPHIC_DATA][STREET_ADDRESS][GEOGRAPHIC_DATA]" at bounding box center [138, 111] width 43 height 14
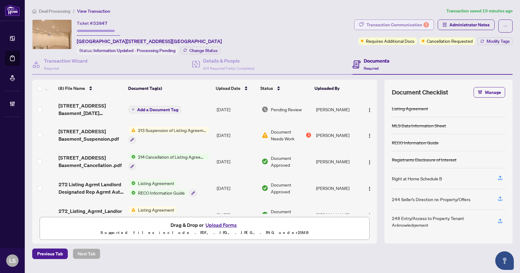
click at [394, 21] on div "Transaction Communication 2" at bounding box center [398, 25] width 63 height 10
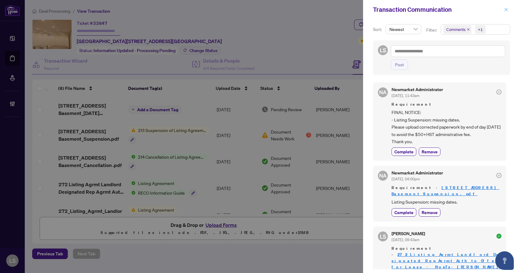
click at [508, 11] on icon "close" at bounding box center [506, 9] width 4 height 4
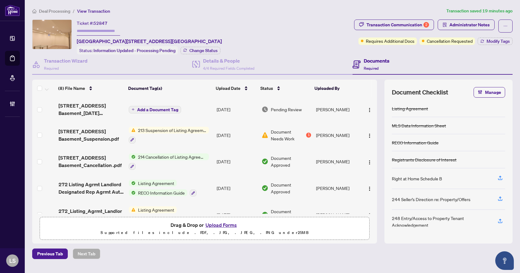
click at [54, 12] on span "Deal Processing" at bounding box center [54, 11] width 31 height 6
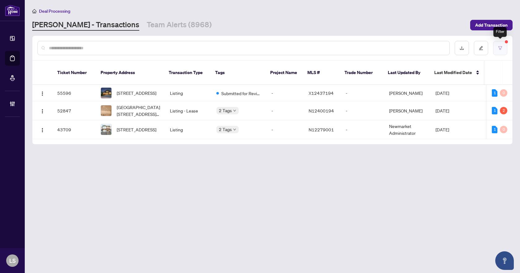
click at [502, 48] on icon "filter" at bounding box center [500, 48] width 4 height 4
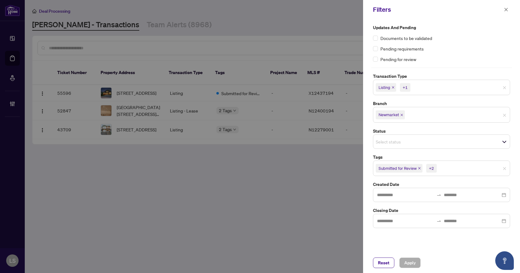
drag, startPoint x: 382, startPoint y: 266, endPoint x: 245, endPoint y: 171, distance: 166.9
click at [382, 265] on span "Reset" at bounding box center [383, 263] width 11 height 10
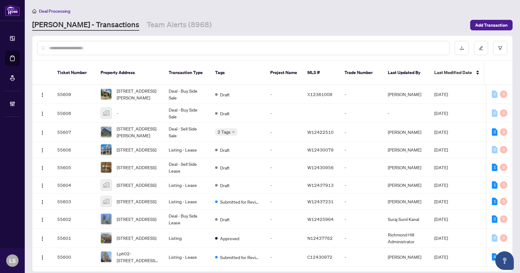
click at [119, 46] on input "text" at bounding box center [247, 48] width 396 height 7
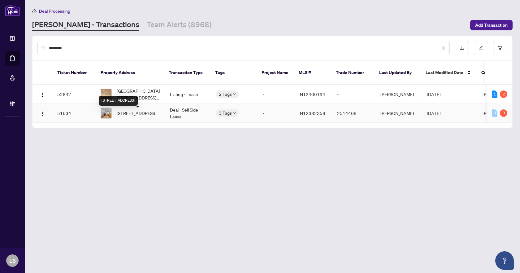
type input "********"
click at [141, 116] on span "27 Grovepark St, Richmond Hill, Ontario L4E 3L5, Canada" at bounding box center [137, 113] width 40 height 7
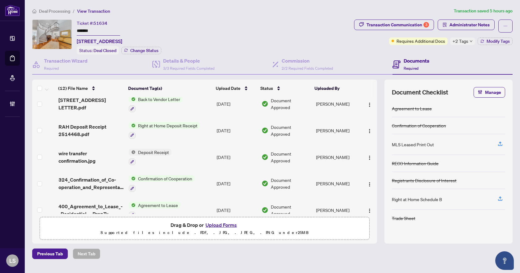
scroll to position [124, 0]
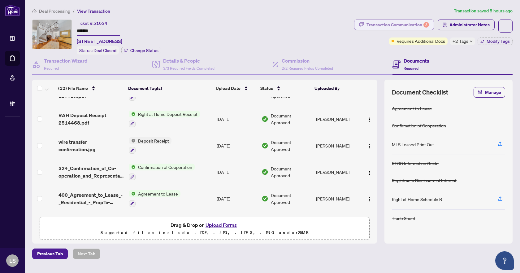
click at [398, 26] on div "Transaction Communication 3" at bounding box center [398, 25] width 63 height 10
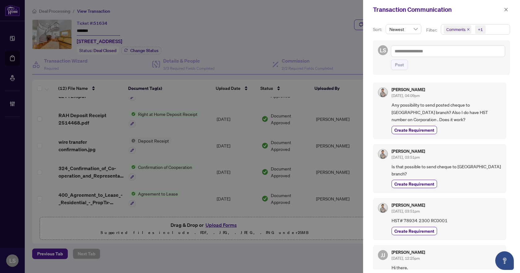
click at [492, 30] on span "Comments +1" at bounding box center [475, 29] width 69 height 10
click at [446, 54] on span "Select Comments" at bounding box center [447, 55] width 5 height 5
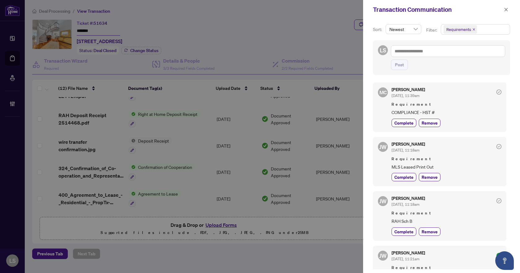
click at [474, 104] on span "Requirement" at bounding box center [447, 104] width 110 height 6
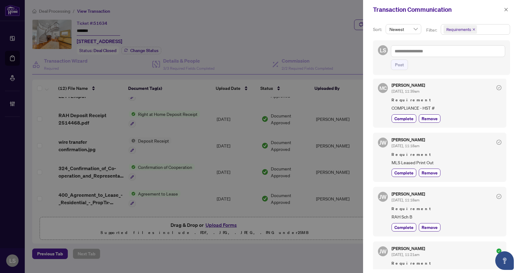
scroll to position [0, 0]
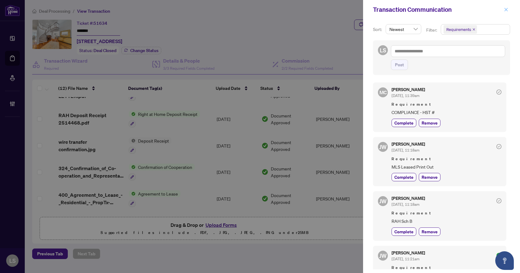
click at [508, 9] on icon "close" at bounding box center [506, 9] width 4 height 4
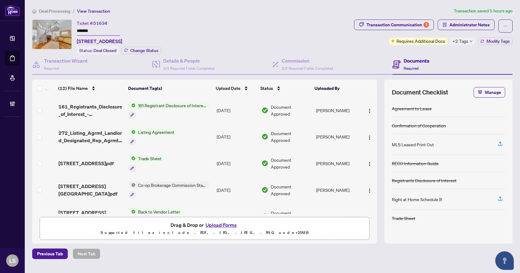
click at [59, 10] on span "Deal Processing" at bounding box center [54, 11] width 31 height 6
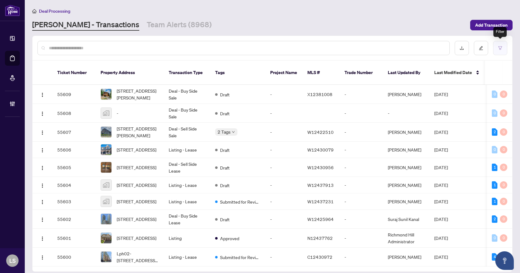
click at [501, 46] on icon "filter" at bounding box center [500, 48] width 4 height 4
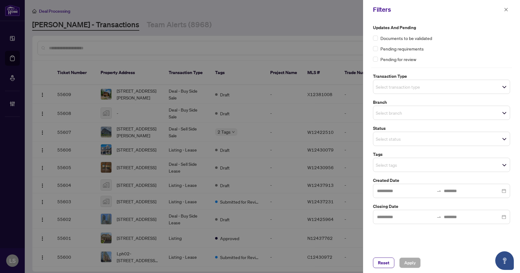
click at [412, 83] on input "search" at bounding box center [397, 86] width 43 height 7
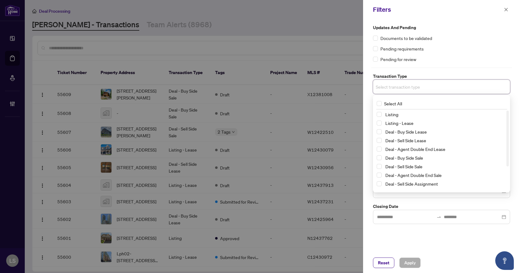
drag, startPoint x: 380, startPoint y: 114, endPoint x: 381, endPoint y: 127, distance: 13.4
click at [380, 114] on span "Select Listing" at bounding box center [379, 114] width 5 height 5
click at [380, 124] on span "Select Listing - Lease" at bounding box center [379, 124] width 5 height 5
click at [459, 40] on div "Documents to be validated" at bounding box center [441, 38] width 137 height 7
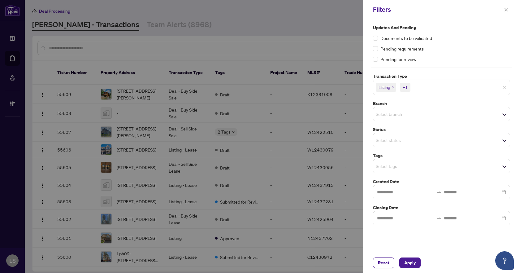
click at [392, 113] on input "search" at bounding box center [397, 113] width 43 height 7
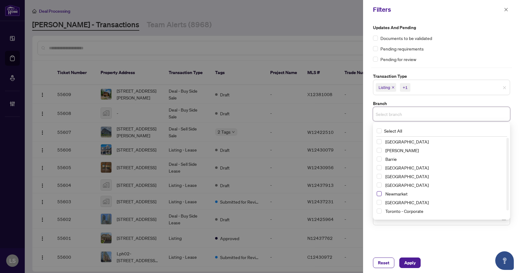
click at [380, 193] on span "Select Newmarket" at bounding box center [379, 193] width 5 height 5
click at [444, 33] on div "Updates and Pending Documents to be validated Pending requirements Pending for …" at bounding box center [441, 43] width 137 height 38
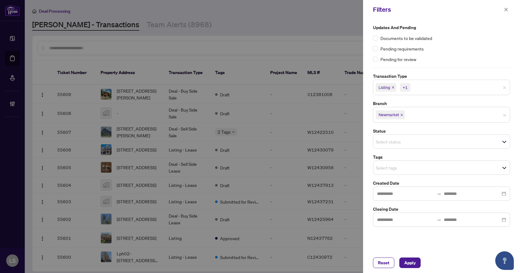
click at [385, 167] on input "search" at bounding box center [397, 167] width 43 height 7
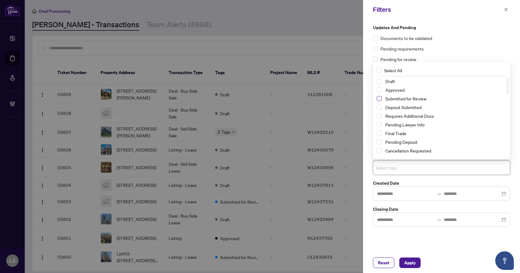
click at [378, 98] on span "Select Submitted for Review" at bounding box center [379, 98] width 5 height 5
click at [379, 152] on span "Select Cancellation Requested" at bounding box center [379, 150] width 5 height 5
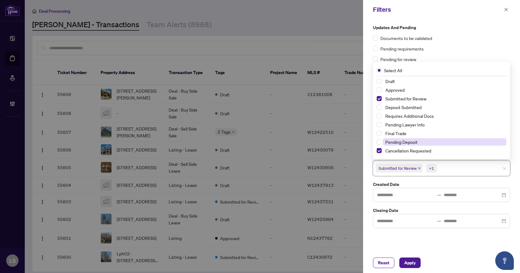
scroll to position [31, 0]
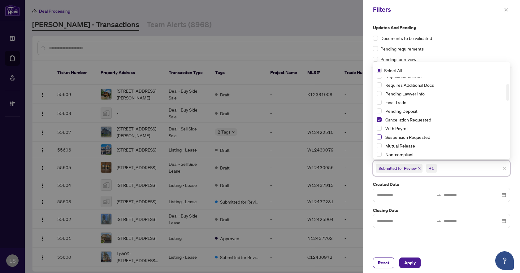
click at [381, 137] on span "Select Suspension Requested" at bounding box center [379, 136] width 5 height 5
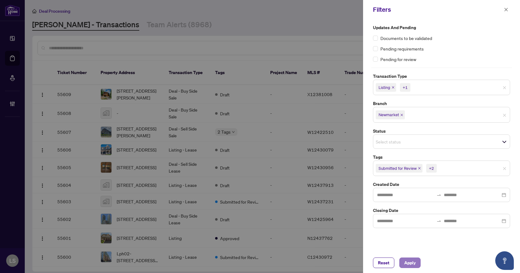
click at [409, 258] on span "Apply" at bounding box center [409, 263] width 11 height 10
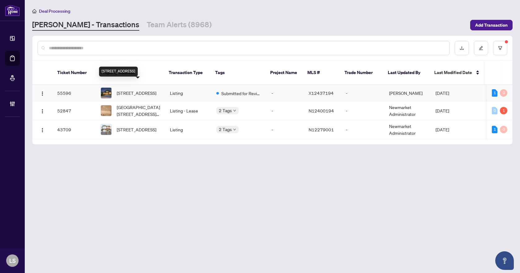
click at [139, 89] on span "[STREET_ADDRESS]" at bounding box center [137, 92] width 40 height 7
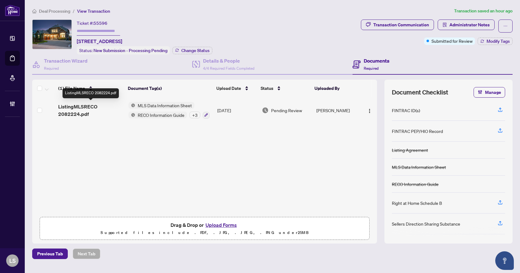
click at [85, 109] on span "ListingMLSRECO 2082224.pdf" at bounding box center [90, 110] width 65 height 15
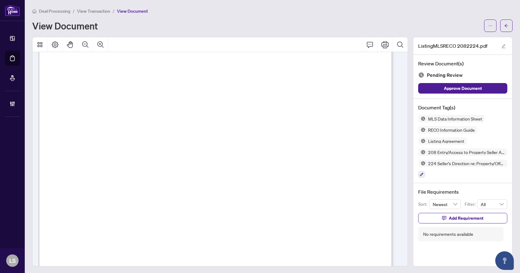
scroll to position [10164, 0]
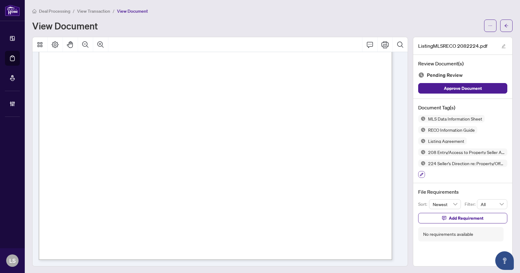
click at [420, 175] on icon "button" at bounding box center [422, 174] width 4 height 4
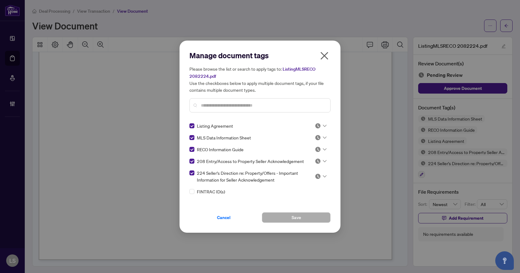
click at [324, 124] on icon at bounding box center [325, 125] width 4 height 2
click at [313, 157] on div "Approved" at bounding box center [300, 155] width 40 height 7
click at [324, 137] on icon at bounding box center [325, 137] width 4 height 2
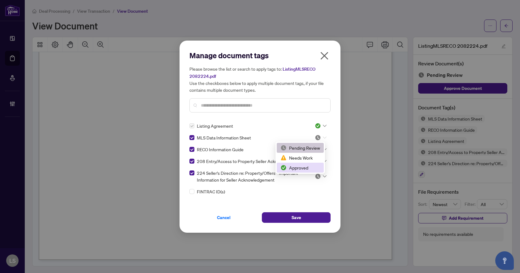
click at [311, 168] on div "Approved" at bounding box center [300, 167] width 40 height 7
click at [324, 150] on div at bounding box center [321, 149] width 12 height 6
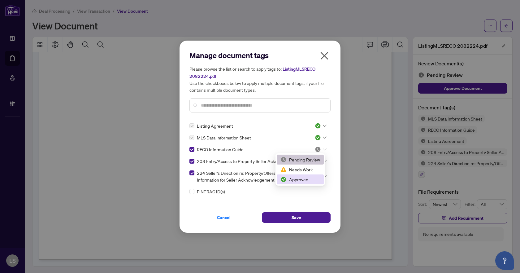
click at [315, 180] on div "Approved" at bounding box center [300, 179] width 40 height 7
click at [324, 160] on icon at bounding box center [325, 161] width 4 height 2
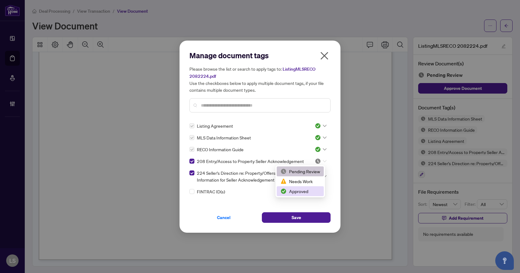
click at [308, 191] on div "Approved" at bounding box center [300, 191] width 40 height 7
click at [324, 175] on icon at bounding box center [325, 176] width 4 height 2
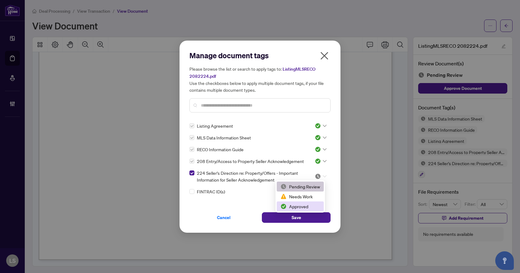
click at [300, 204] on div "Approved" at bounding box center [300, 206] width 40 height 7
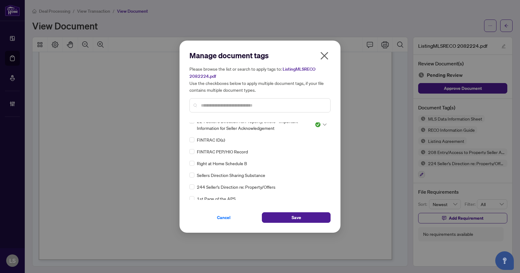
scroll to position [62, 0]
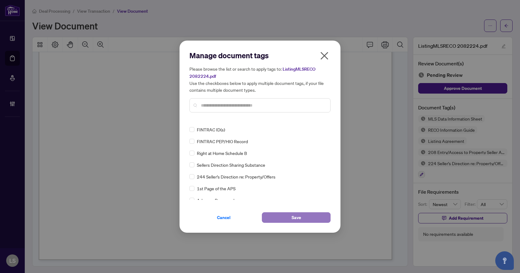
click at [305, 220] on button "Save" at bounding box center [296, 217] width 69 height 11
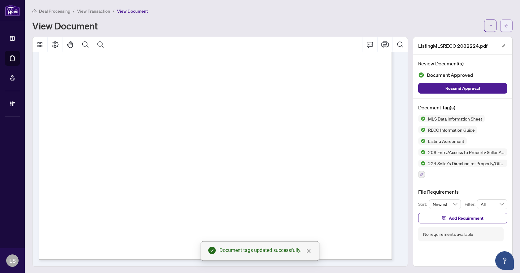
click at [504, 27] on icon "arrow-left" at bounding box center [506, 26] width 4 height 4
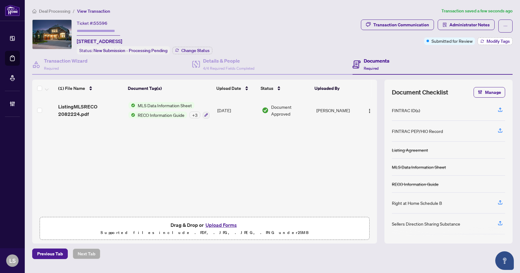
click at [500, 40] on span "Modify Tags" at bounding box center [498, 41] width 23 height 4
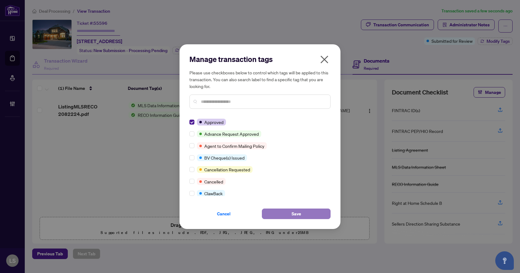
click at [293, 214] on span "Save" at bounding box center [297, 214] width 10 height 10
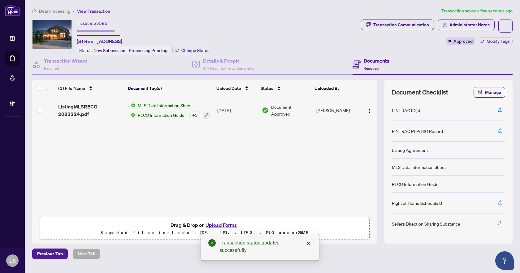
click at [58, 11] on span "Deal Processing" at bounding box center [54, 11] width 31 height 6
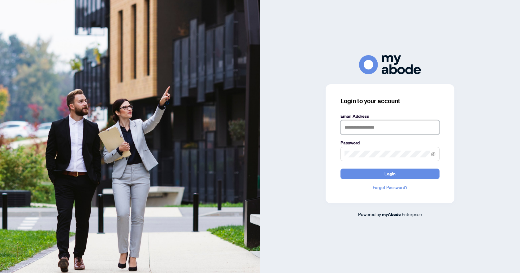
type input "**********"
click at [397, 175] on button "Login" at bounding box center [390, 173] width 99 height 11
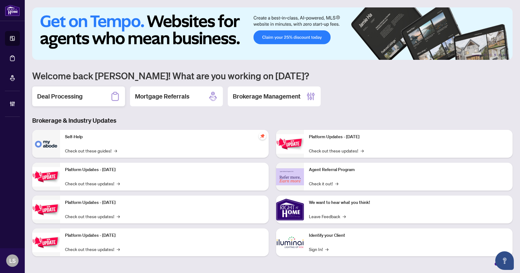
click at [91, 92] on div "Deal Processing" at bounding box center [78, 96] width 93 height 20
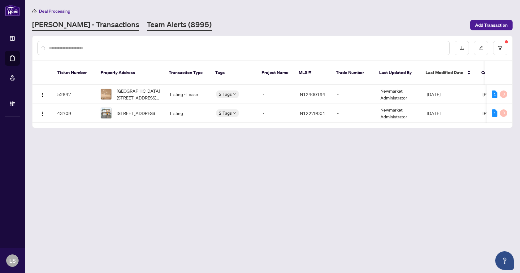
click at [147, 26] on link "Team Alerts (8995)" at bounding box center [179, 25] width 65 height 11
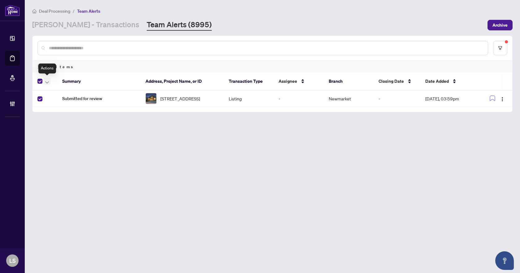
click at [47, 83] on icon "button" at bounding box center [47, 82] width 4 height 2
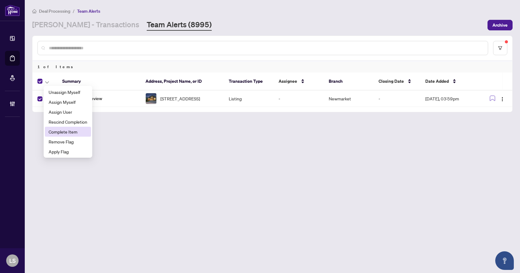
click at [74, 132] on span "Complete Item" at bounding box center [68, 131] width 39 height 7
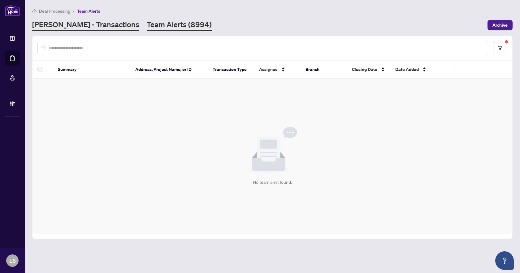
click at [67, 24] on link "[PERSON_NAME] - Transactions" at bounding box center [85, 25] width 107 height 11
